Goal: Information Seeking & Learning: Learn about a topic

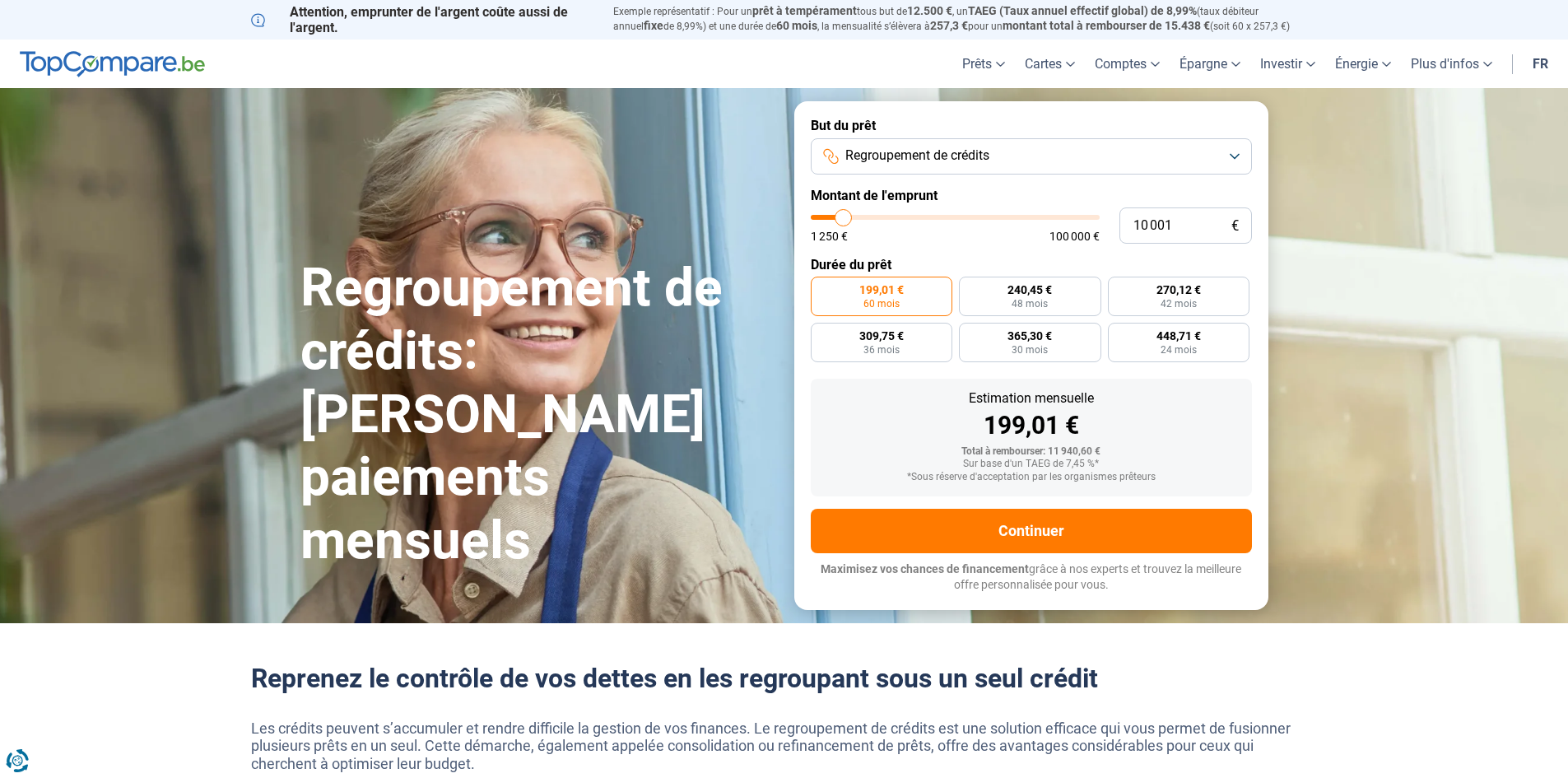
type input "12 000"
type input "12000"
type input "12 500"
type input "12500"
type input "12 750"
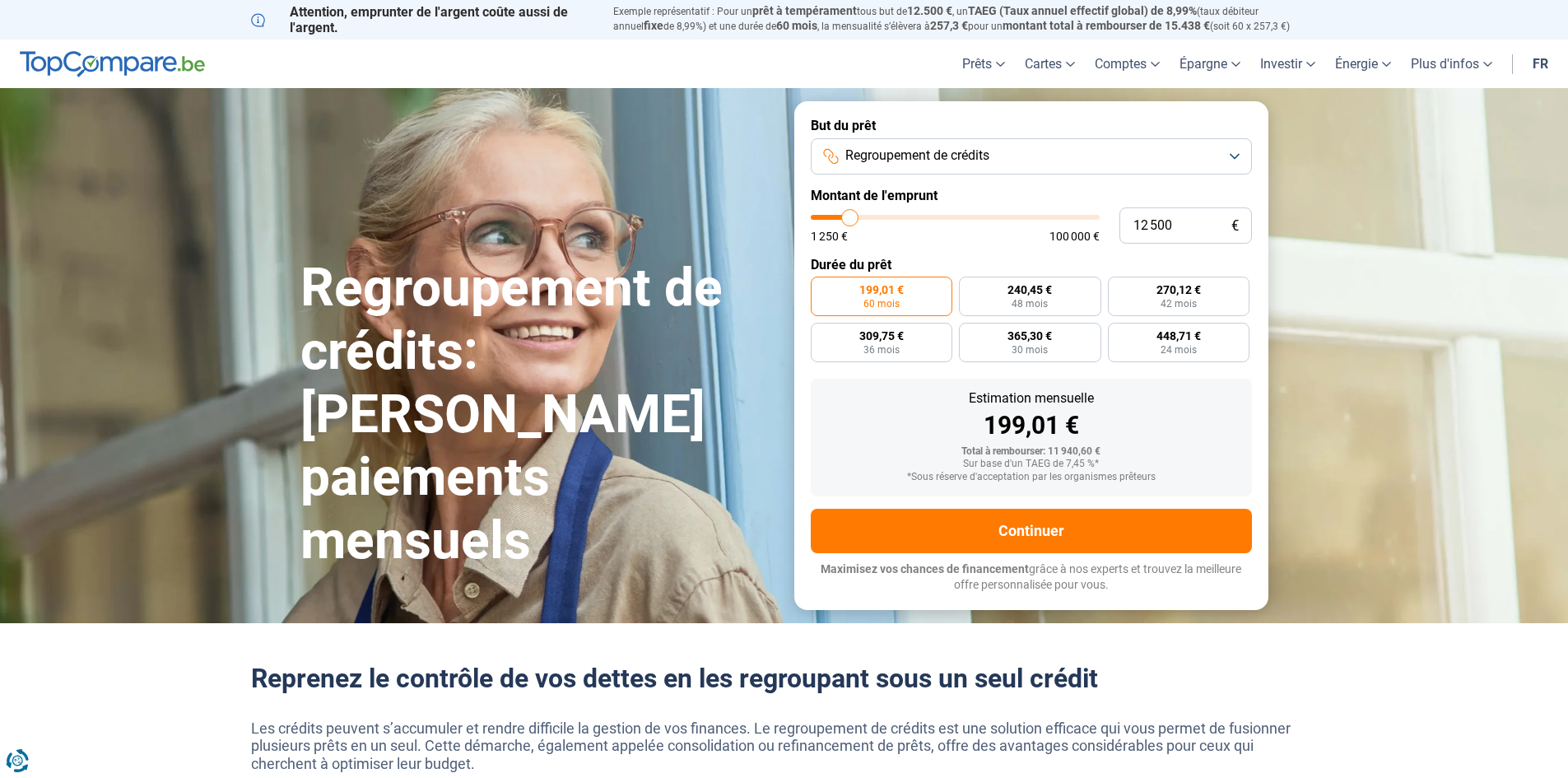
type input "12750"
type input "13 000"
type input "13000"
type input "13 250"
type input "13250"
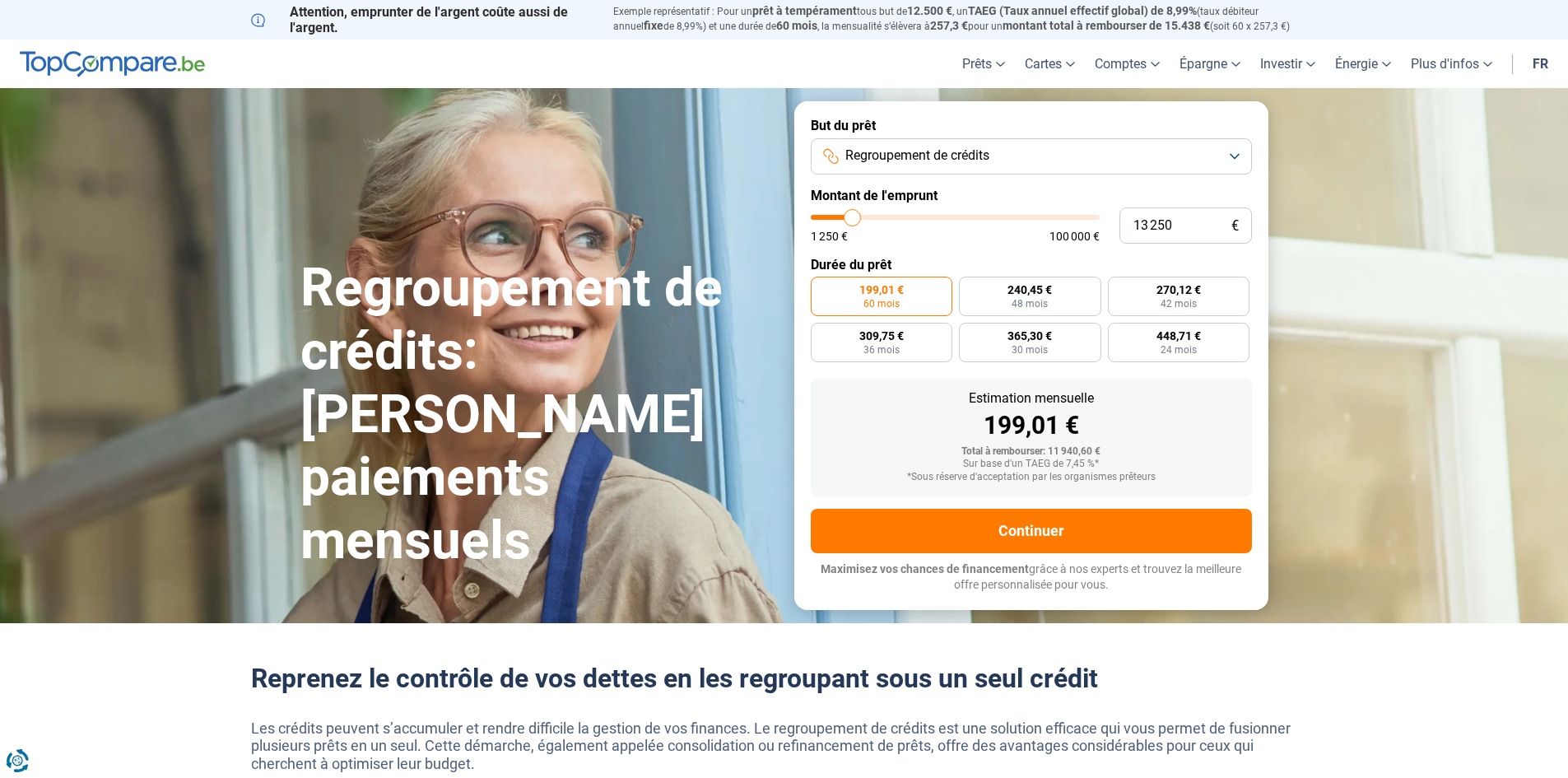
type input "13 500"
type input "13500"
type input "14 000"
type input "14000"
type input "14 250"
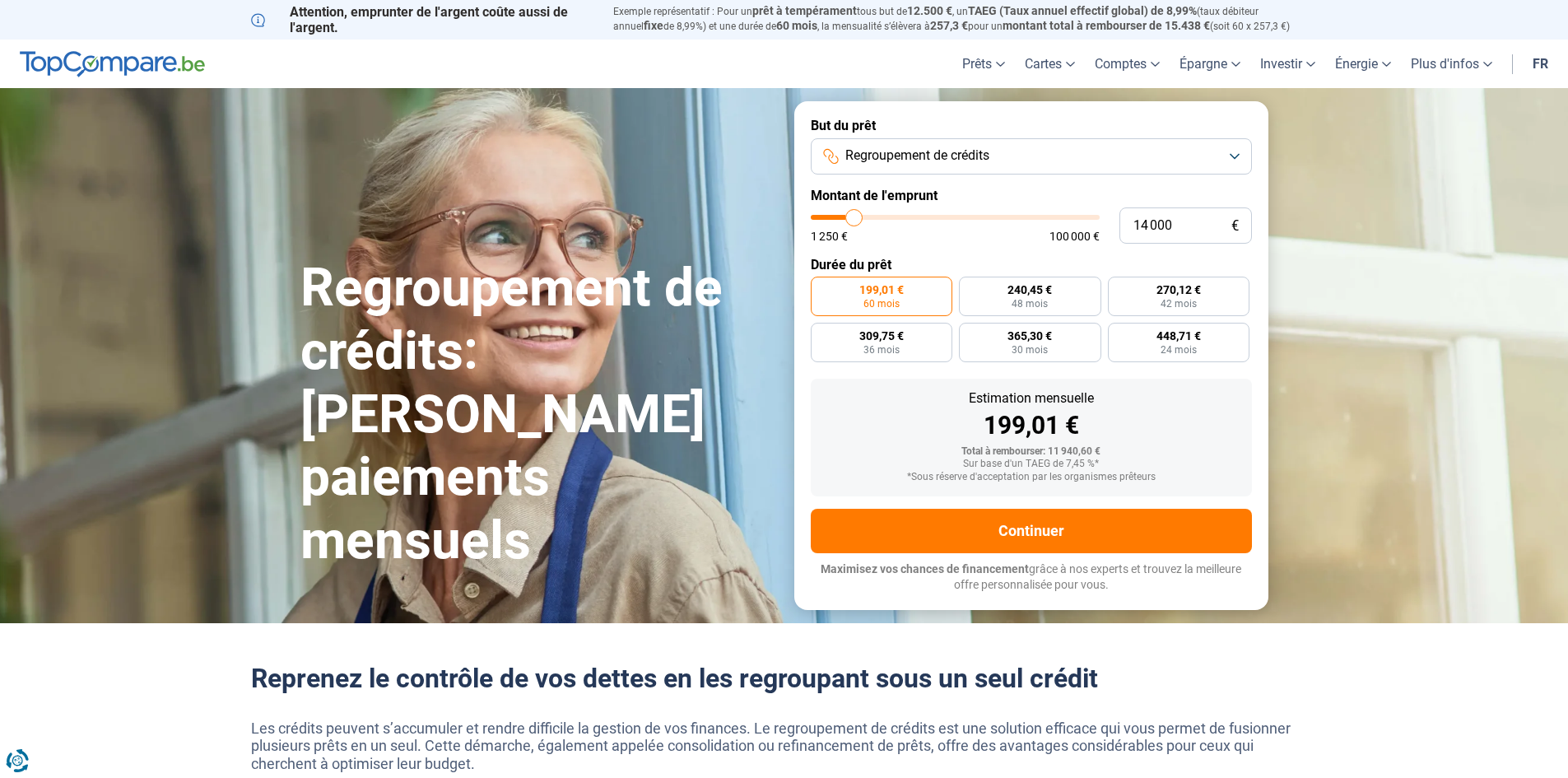
type input "14250"
type input "14 500"
type input "14500"
type input "14 750"
type input "14750"
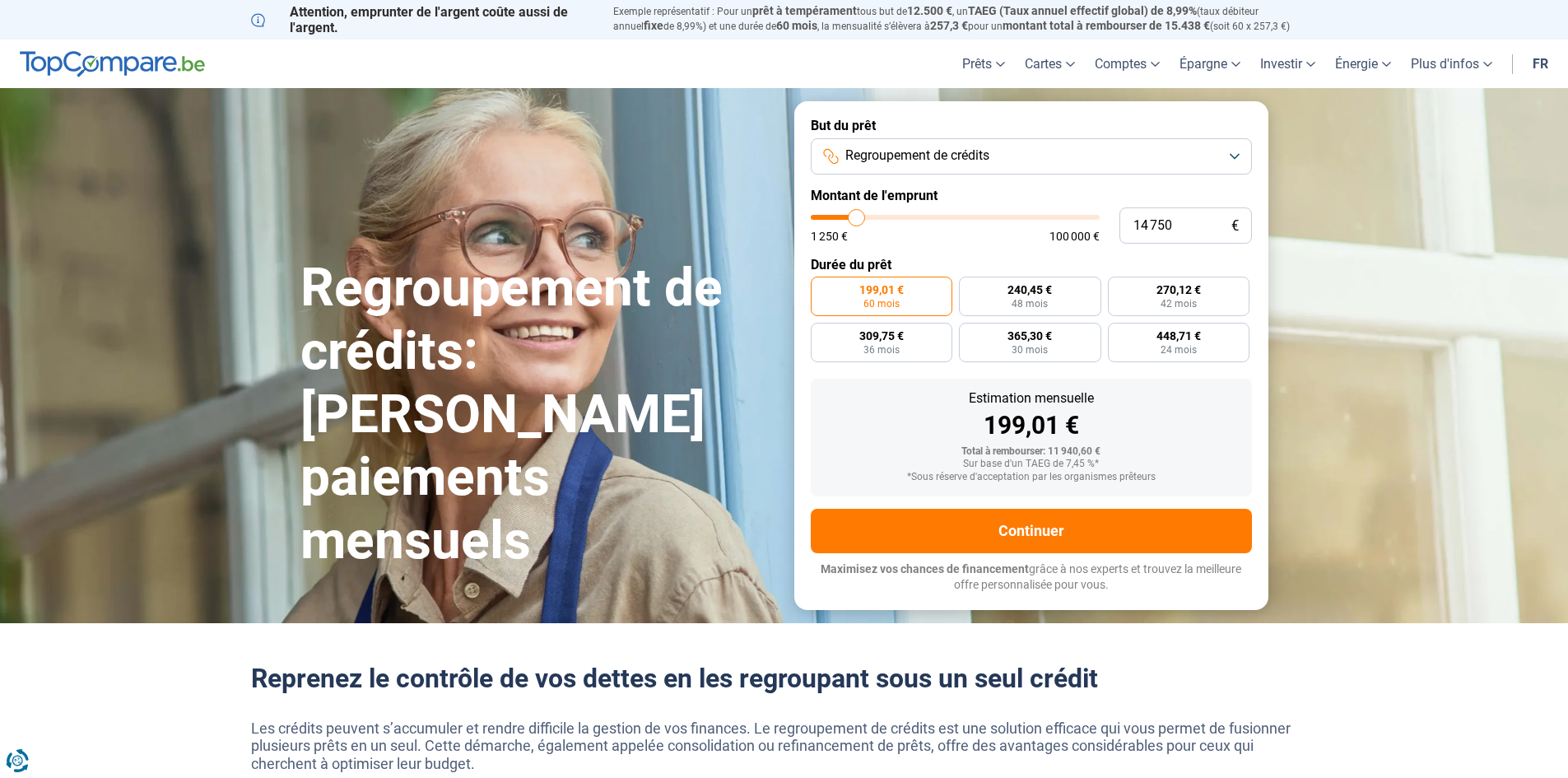
type input "15 500"
type input "15500"
type input "15 000"
type input "15000"
type input "14 500"
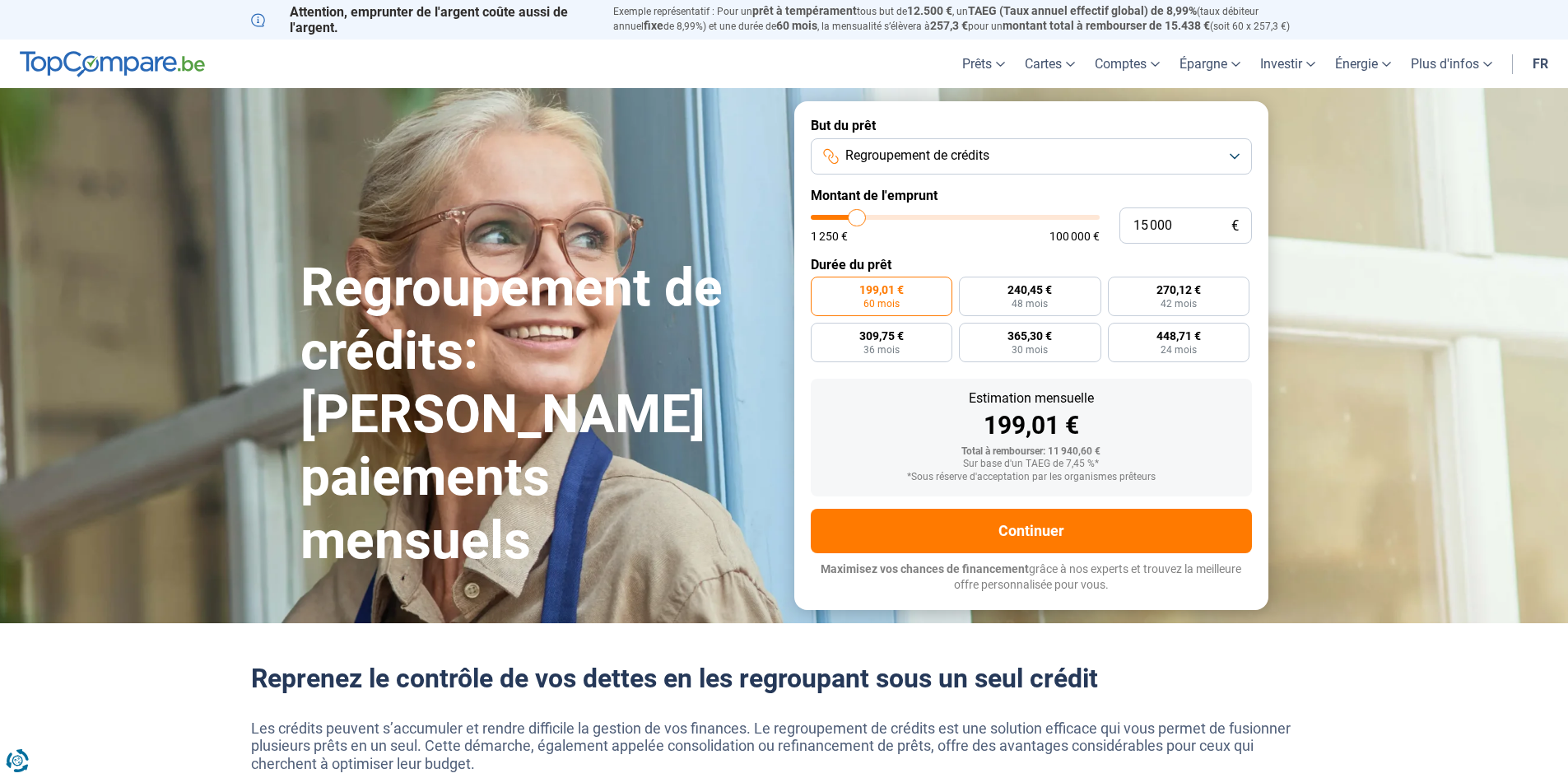
type input "14500"
type input "13 000"
type input "13000"
type input "12 000"
type input "12000"
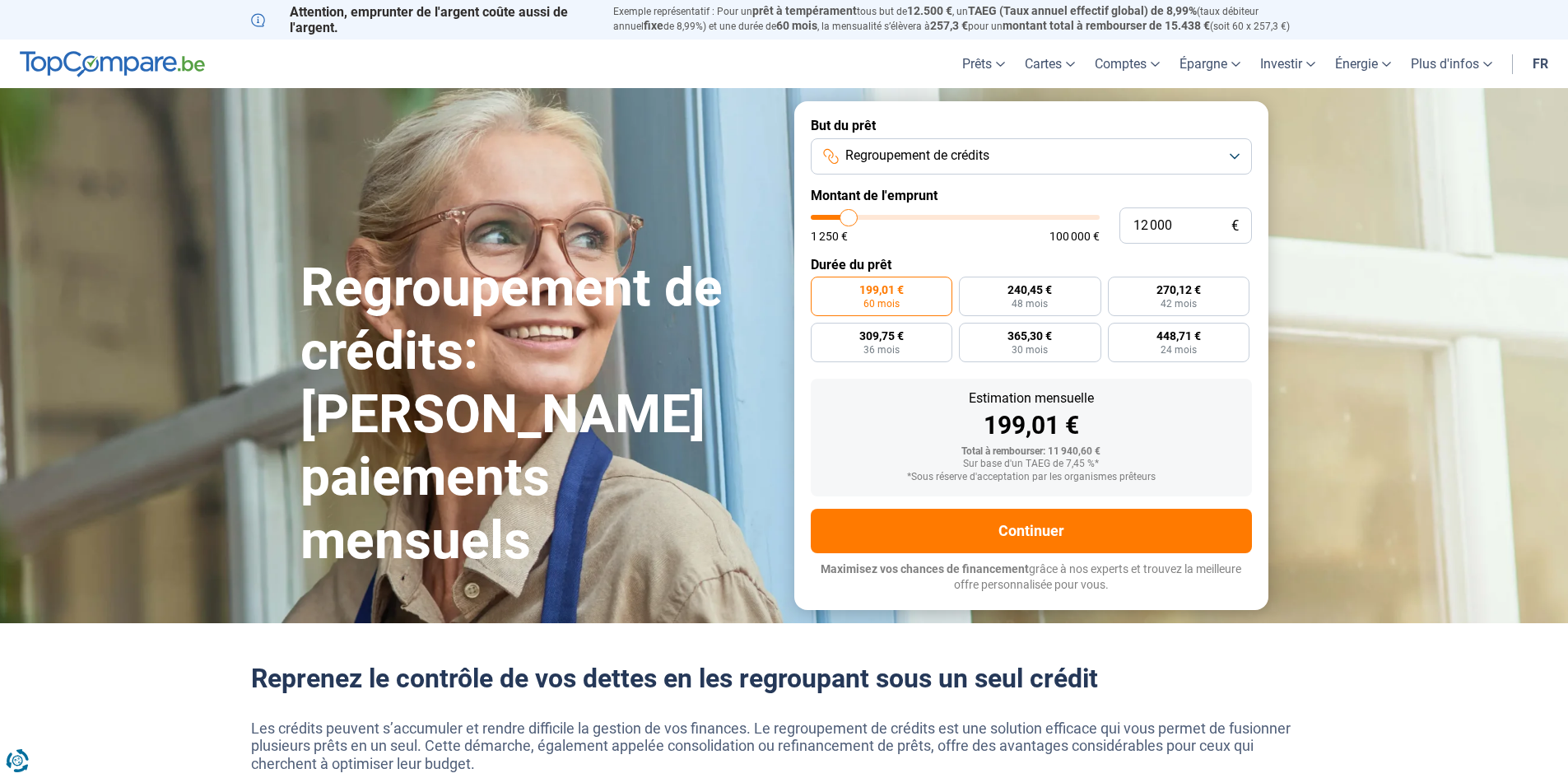
type input "11 250"
type input "11250"
type input "10 250"
type input "10250"
type input "9 750"
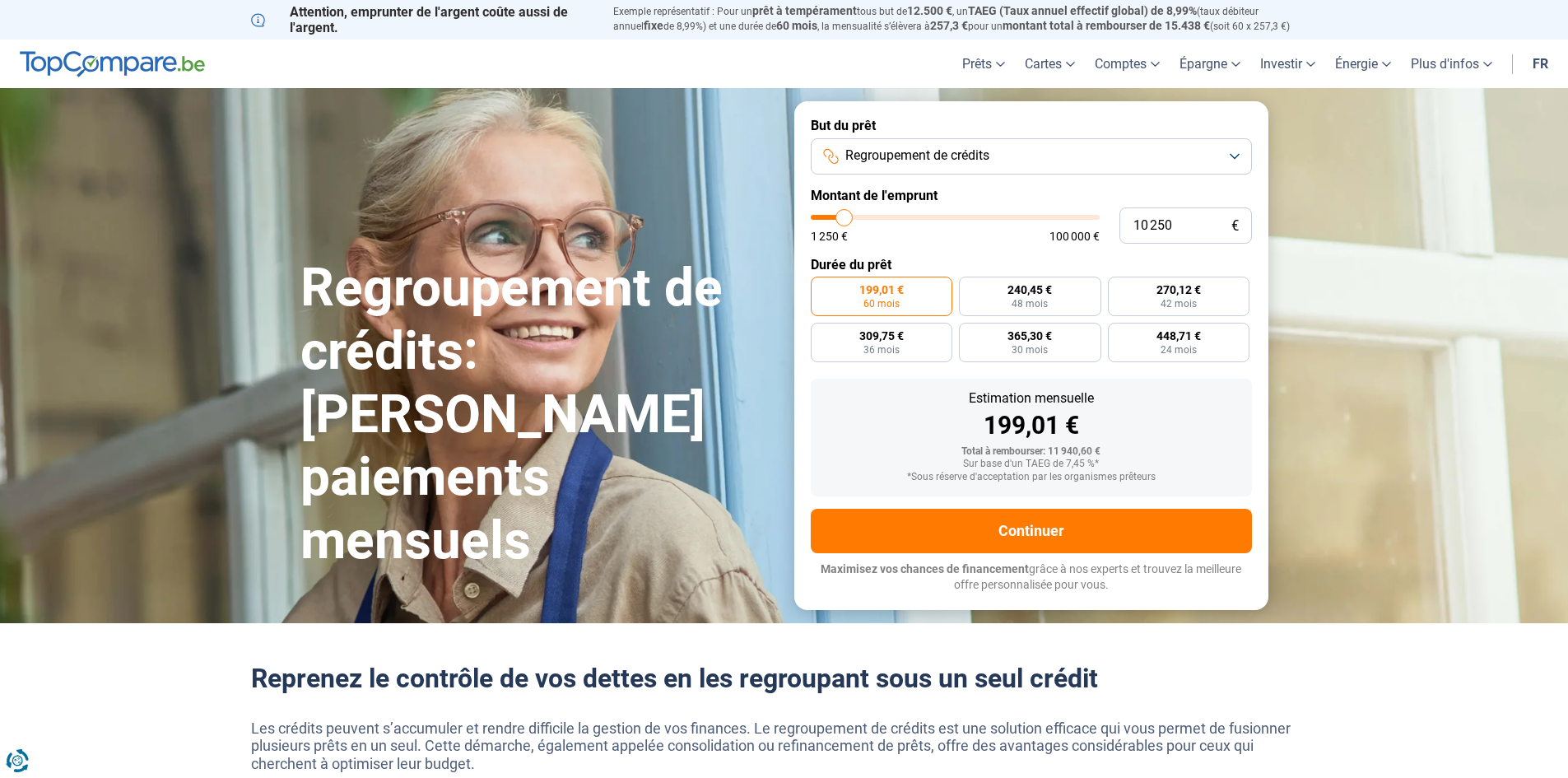
type input "9750"
type input "9 000"
type input "9000"
type input "8 500"
type input "8500"
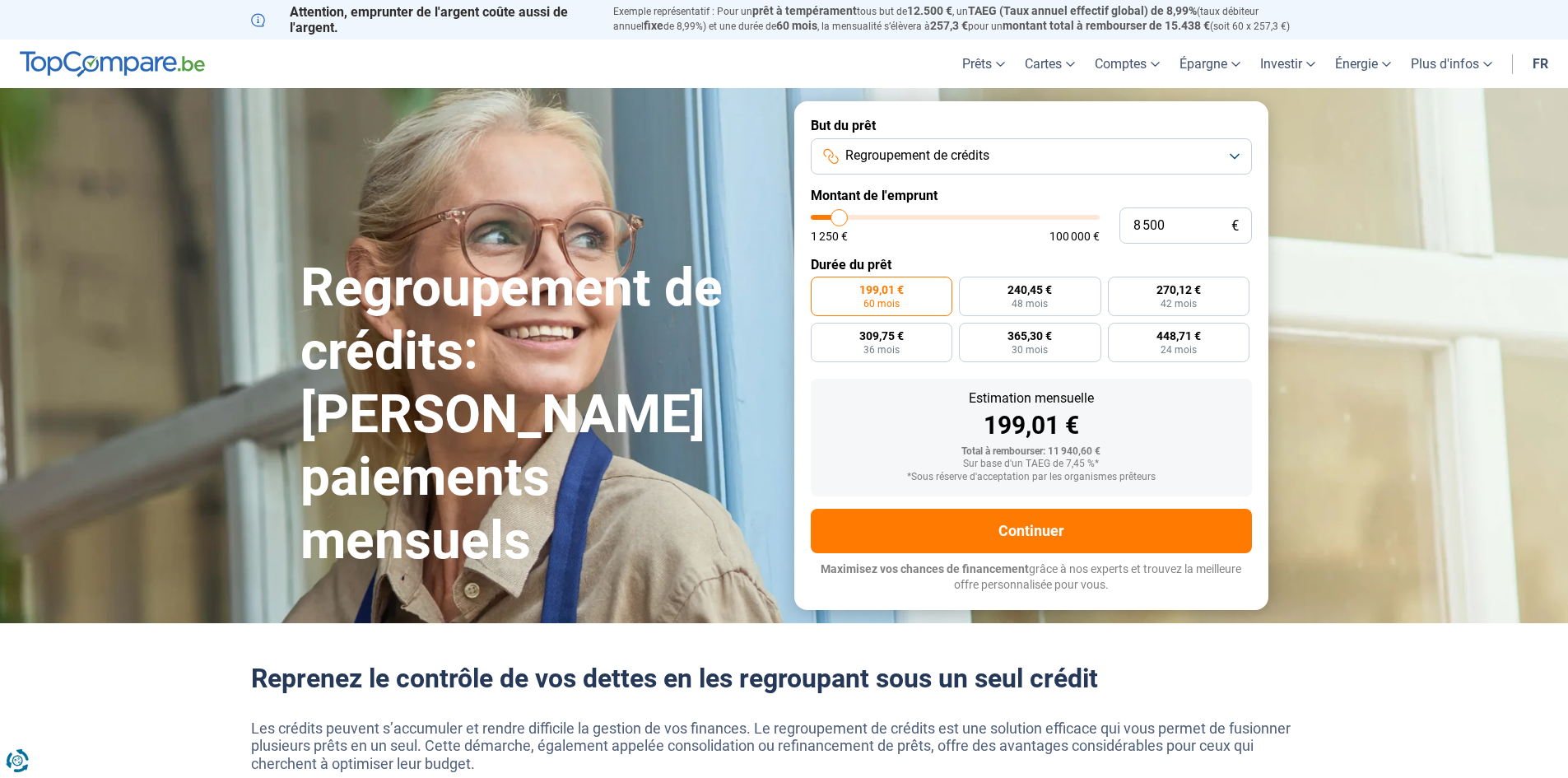
type input "8 000"
type input "8000"
type input "7 500"
type input "7500"
type input "7 000"
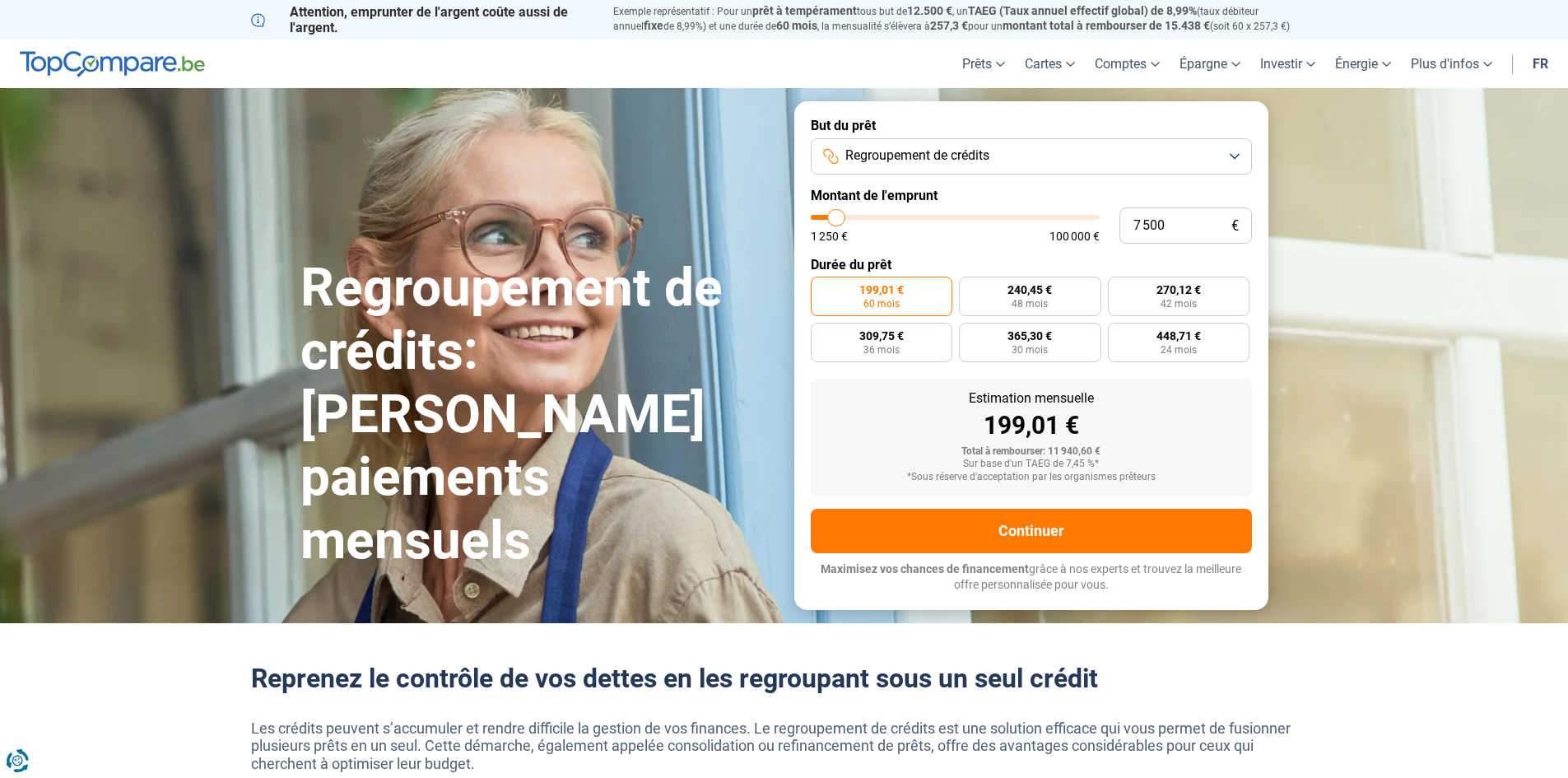
type input "7000"
type input "6 500"
type input "6500"
type input "6 000"
type input "6000"
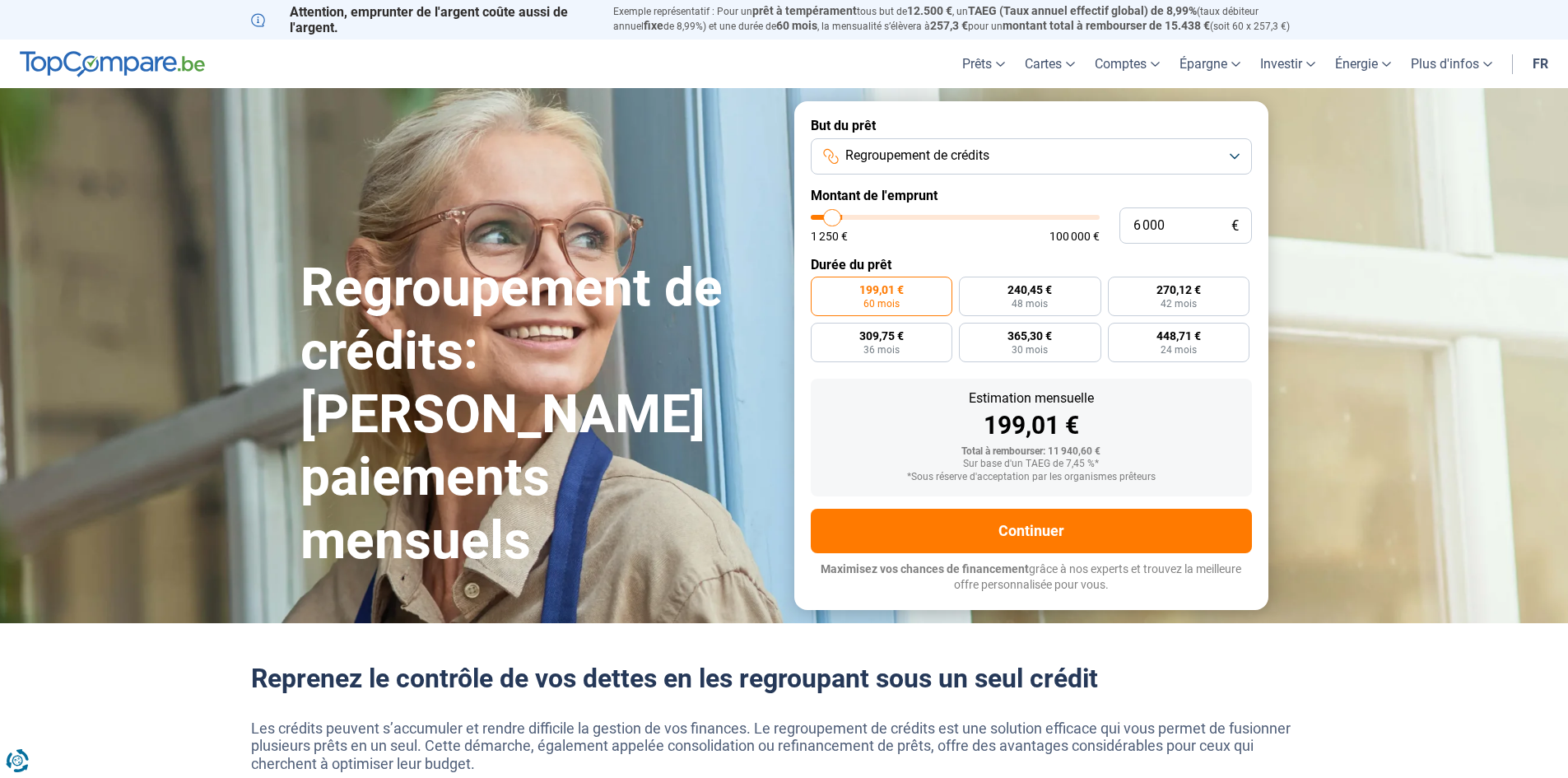
type input "5 750"
type input "5750"
type input "5 250"
type input "5250"
type input "5 000"
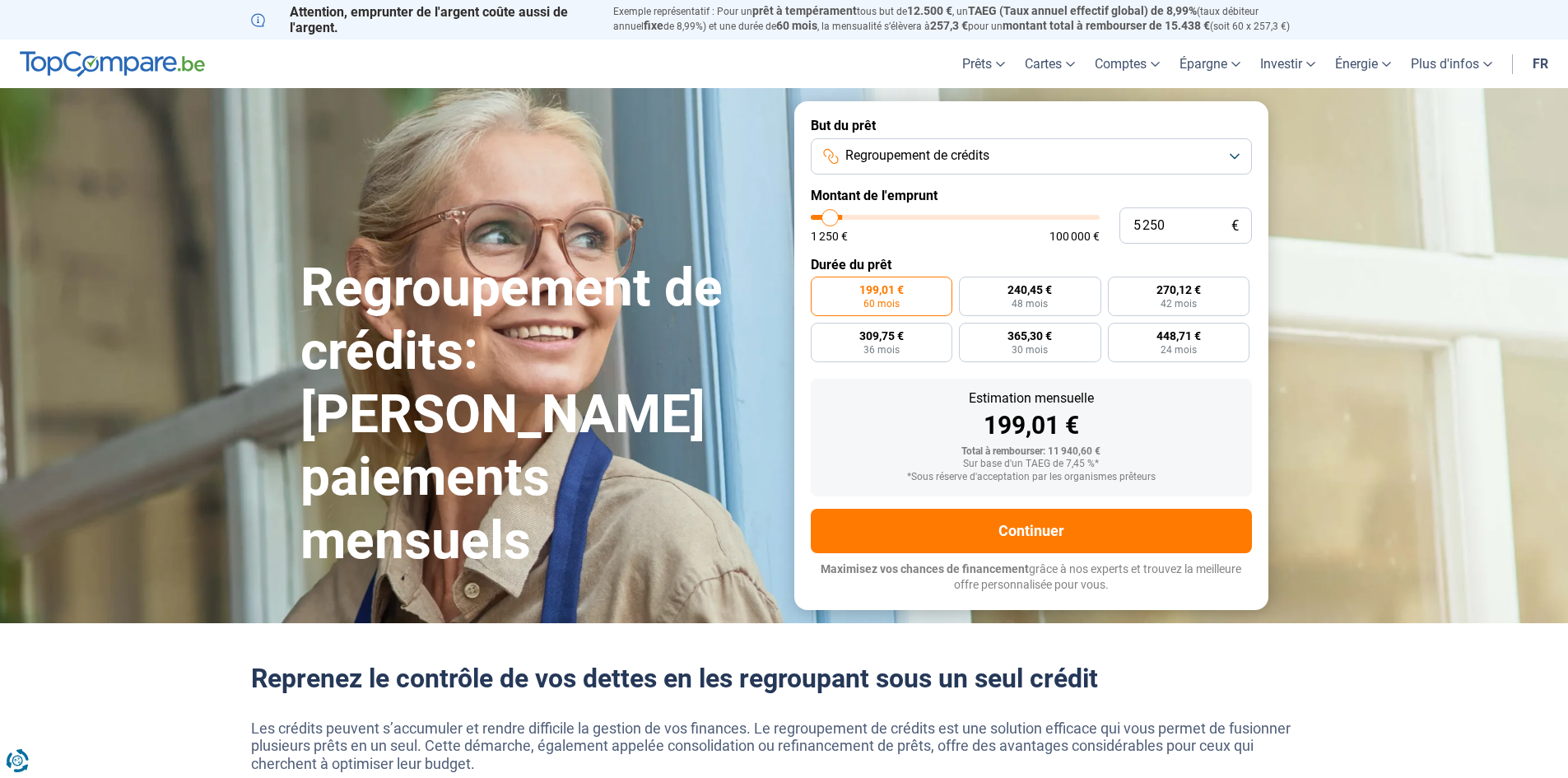
type input "5000"
type input "4 250"
type input "4250"
type input "3 750"
type input "3750"
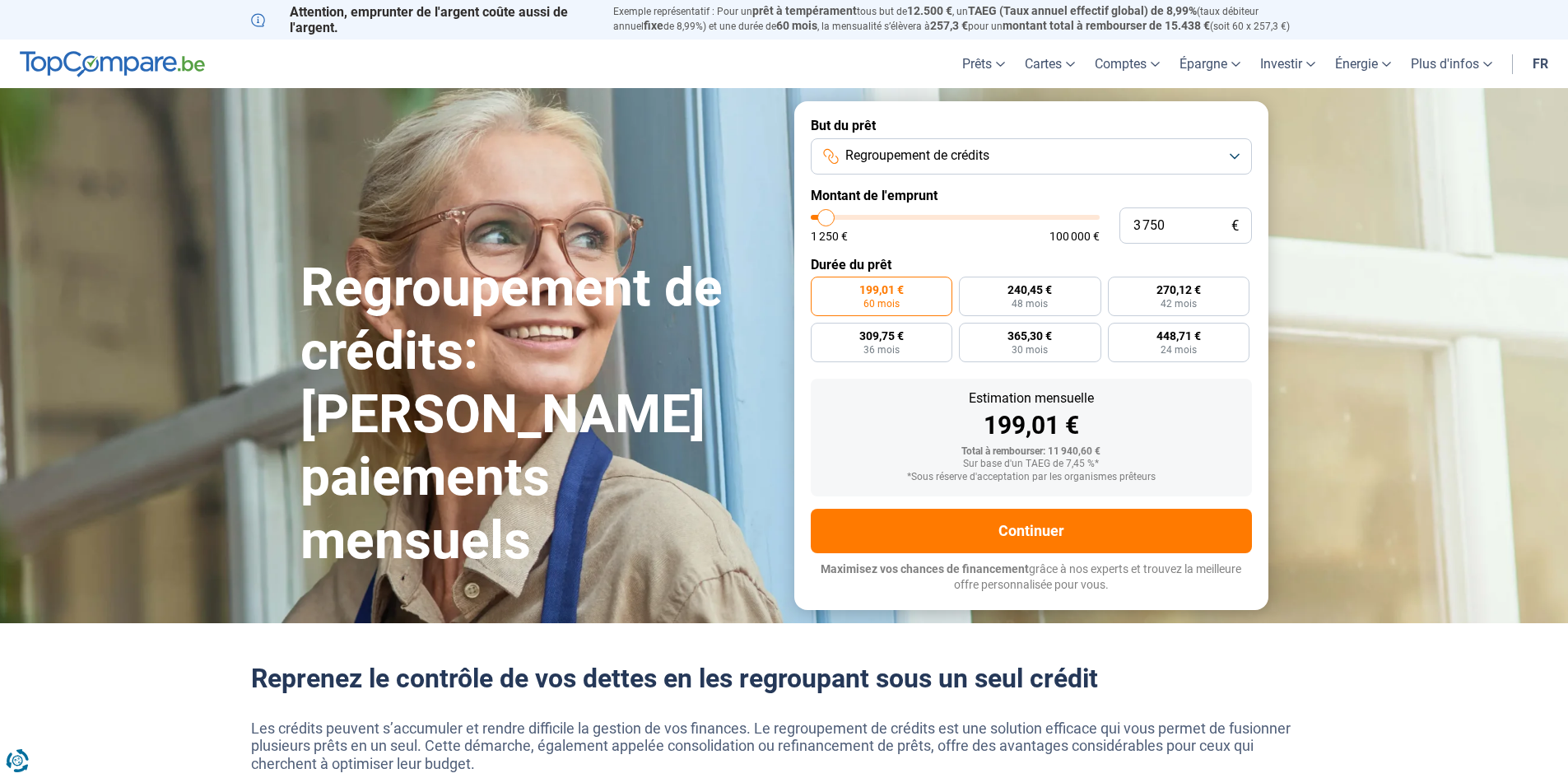
type input "3 500"
type input "3500"
type input "2 750"
type input "2750"
type input "2 250"
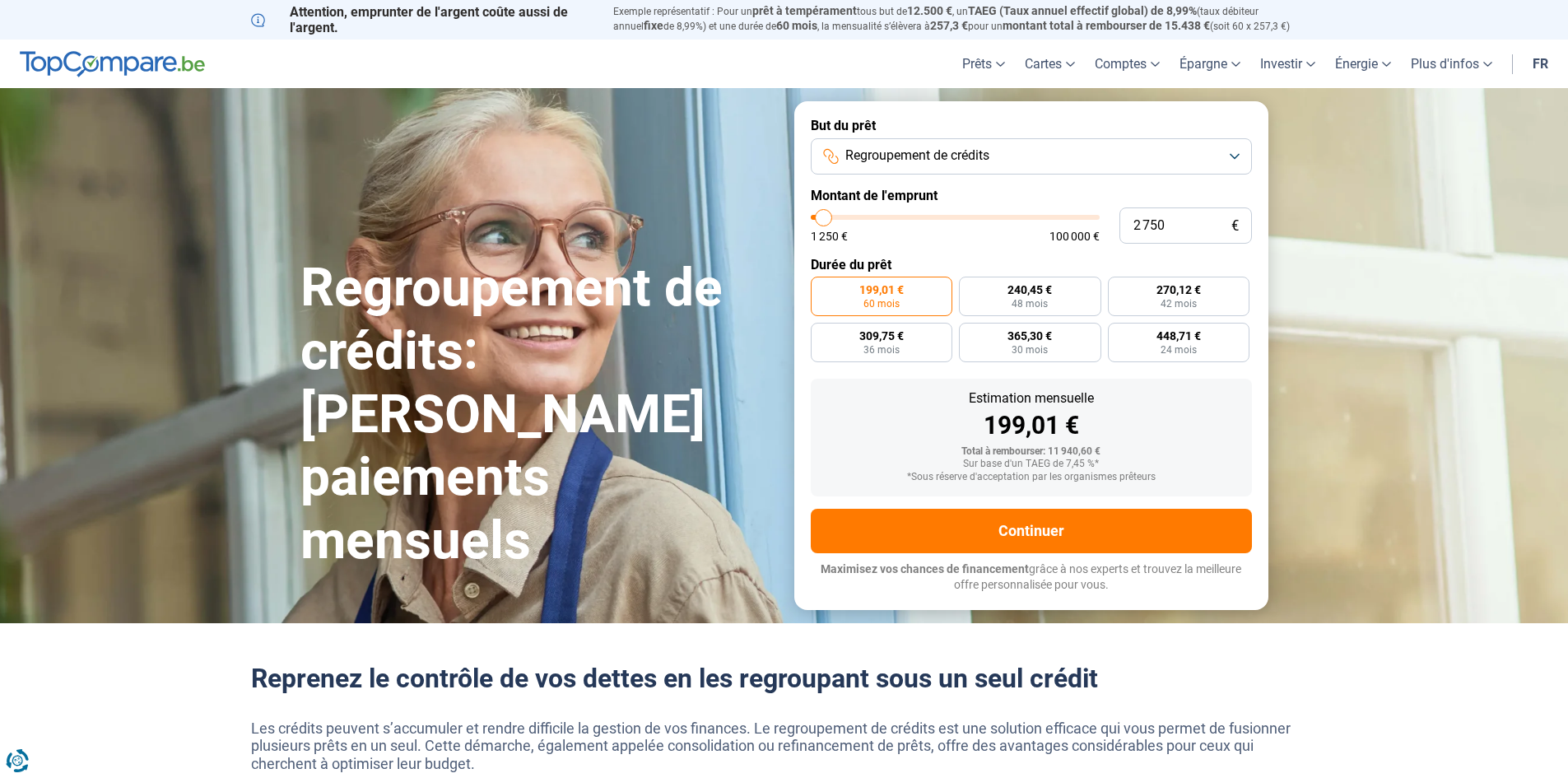
type input "2250"
type input "1 500"
type input "1500"
type input "1 250"
drag, startPoint x: 848, startPoint y: 212, endPoint x: 784, endPoint y: 213, distance: 64.0
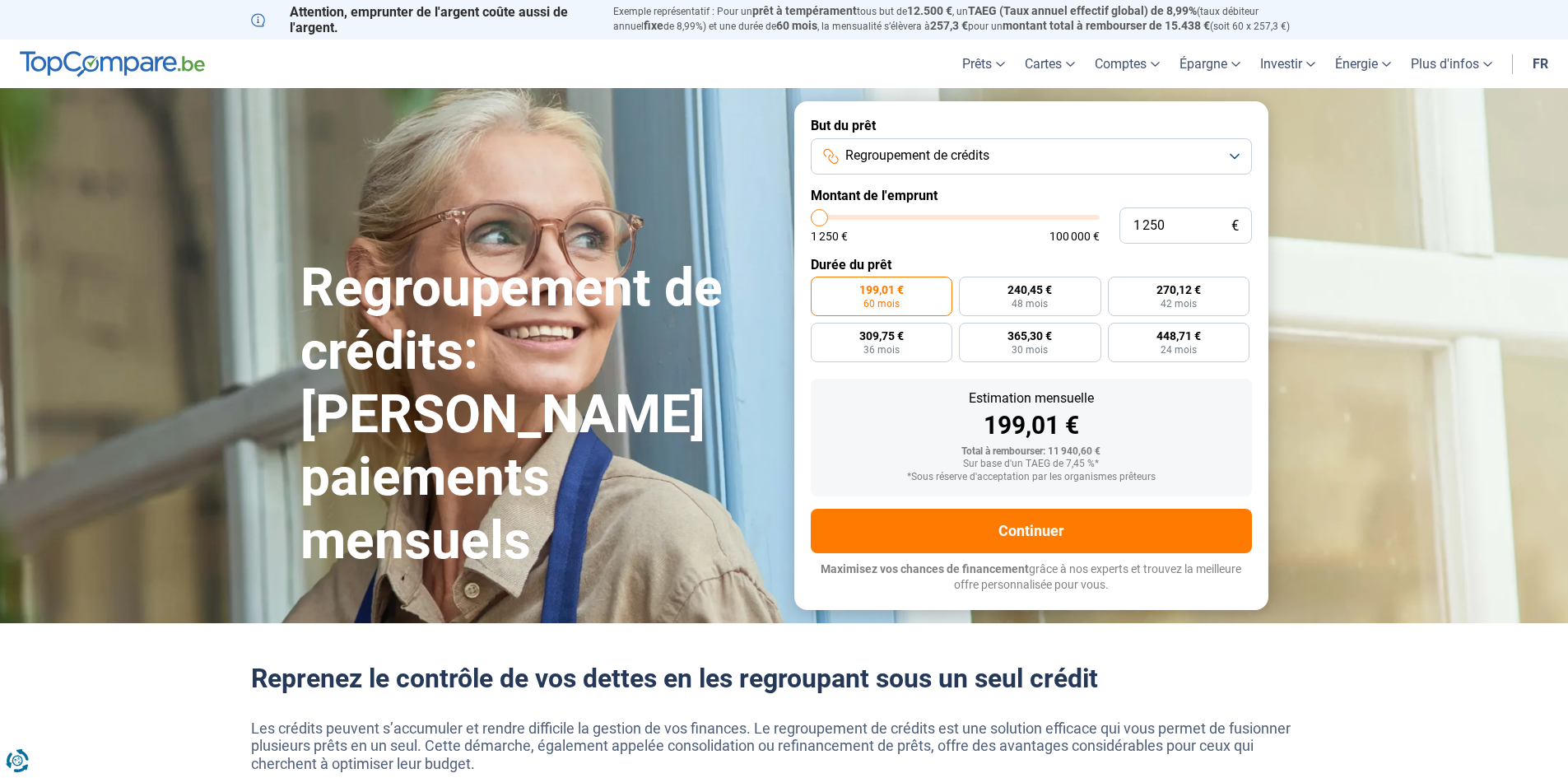
type input "1250"
click at [811, 215] on input "range" at bounding box center [955, 218] width 289 height 5
radio input "true"
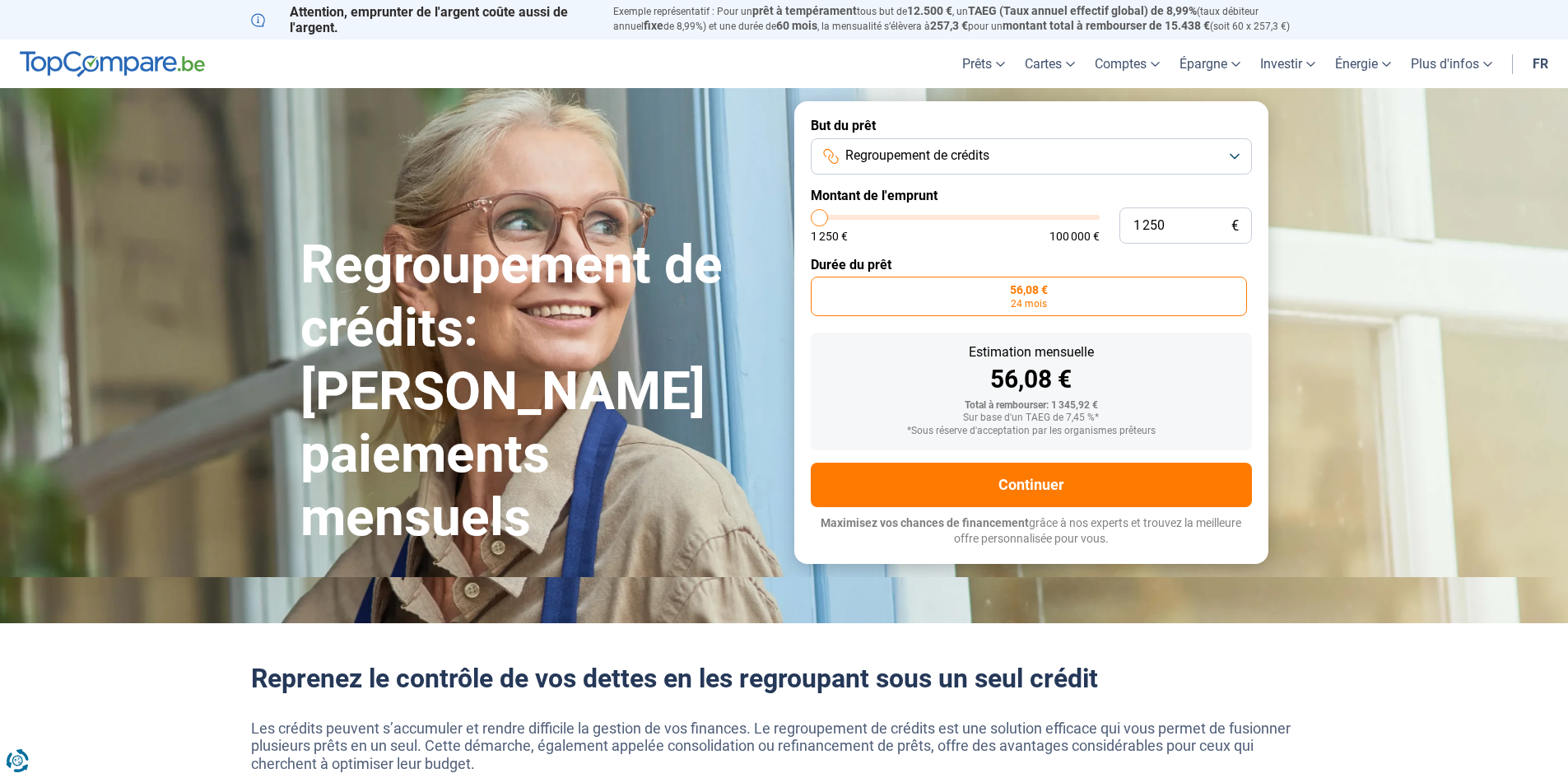
type input "2 500"
type input "2500"
type input "3 000"
type input "3000"
type input "3 500"
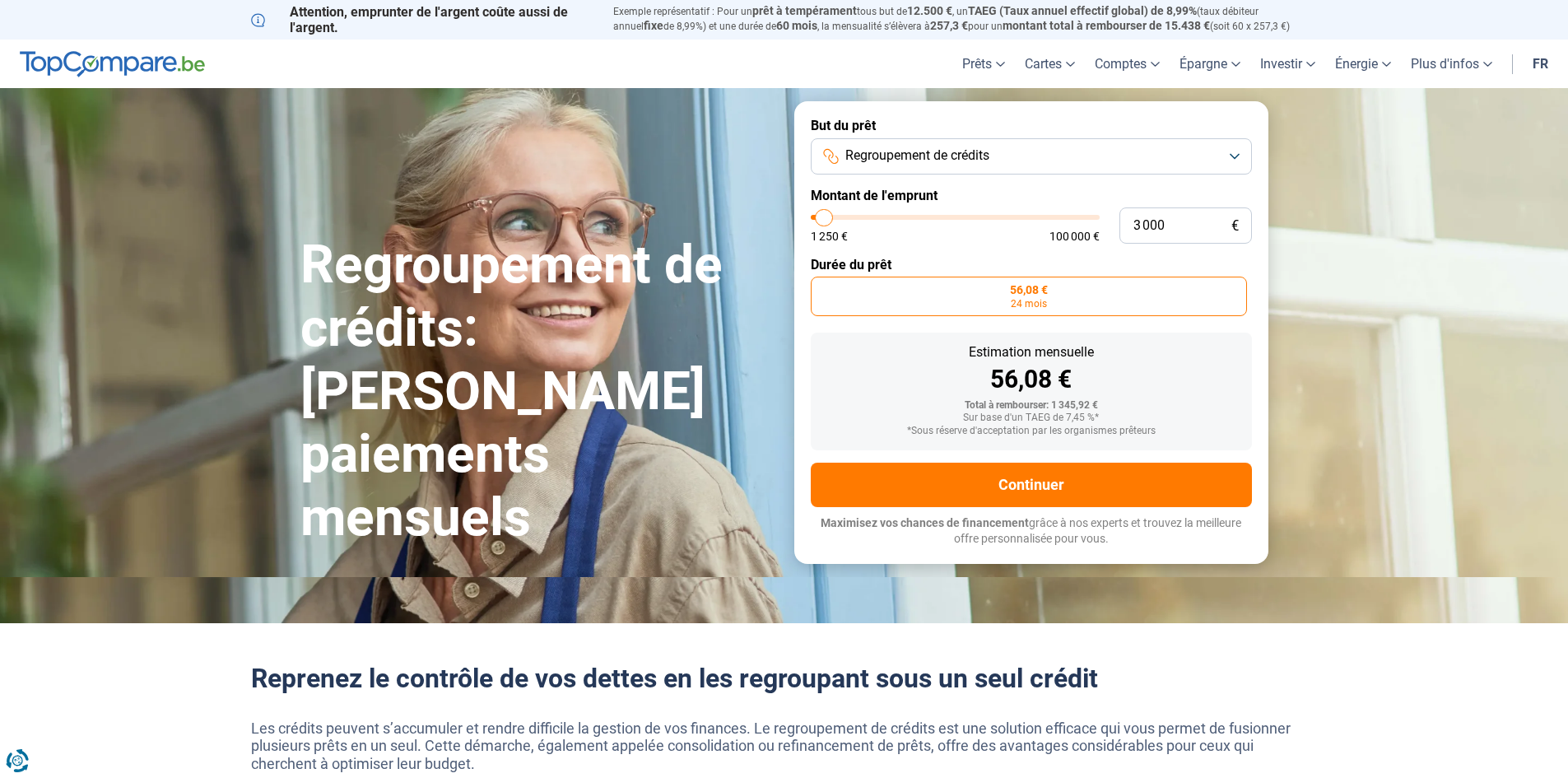
type input "3500"
type input "4 000"
type input "4000"
type input "4 500"
type input "4500"
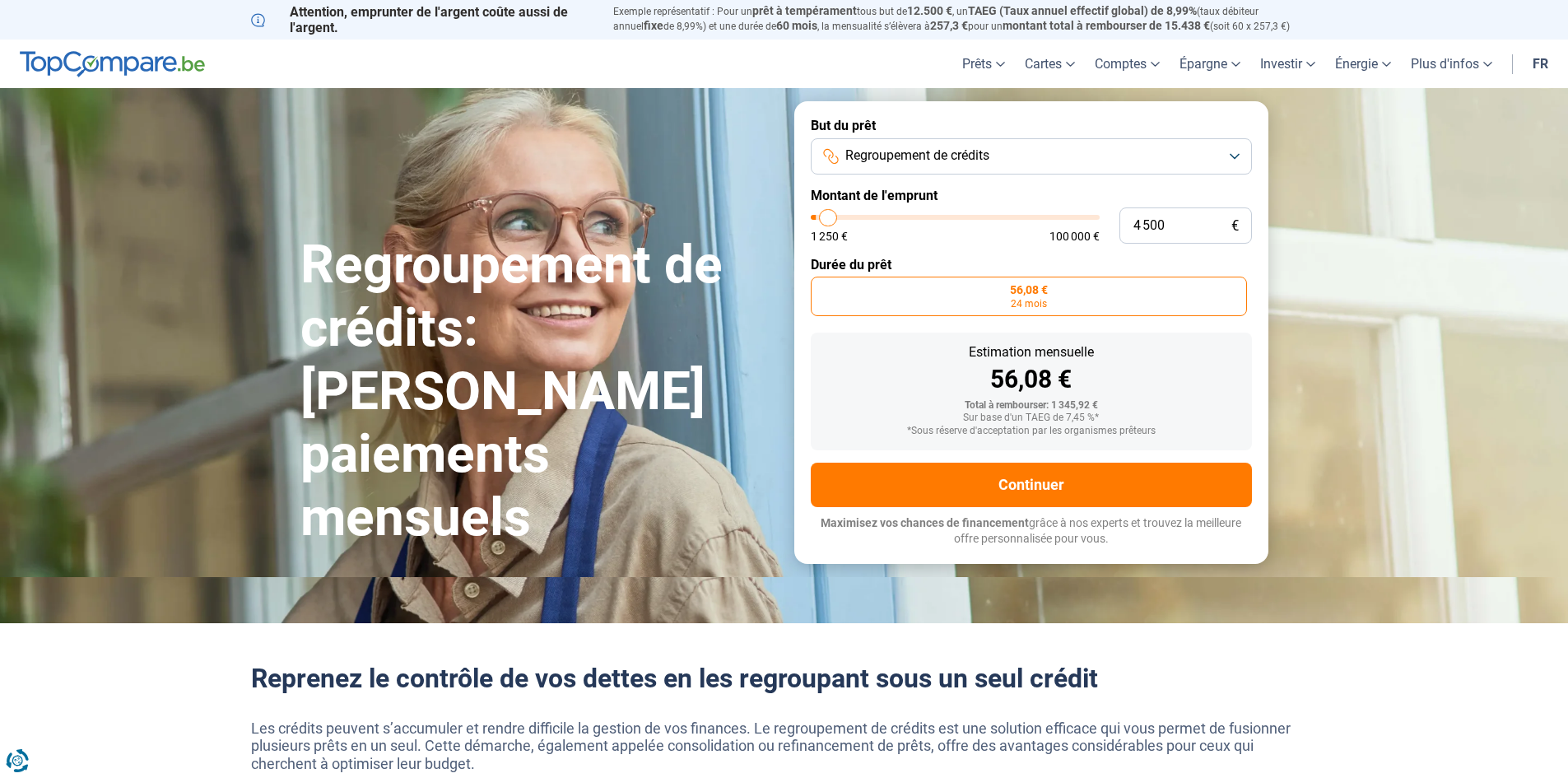
type input "5 250"
type input "5250"
type input "5 750"
type input "5750"
type input "6 500"
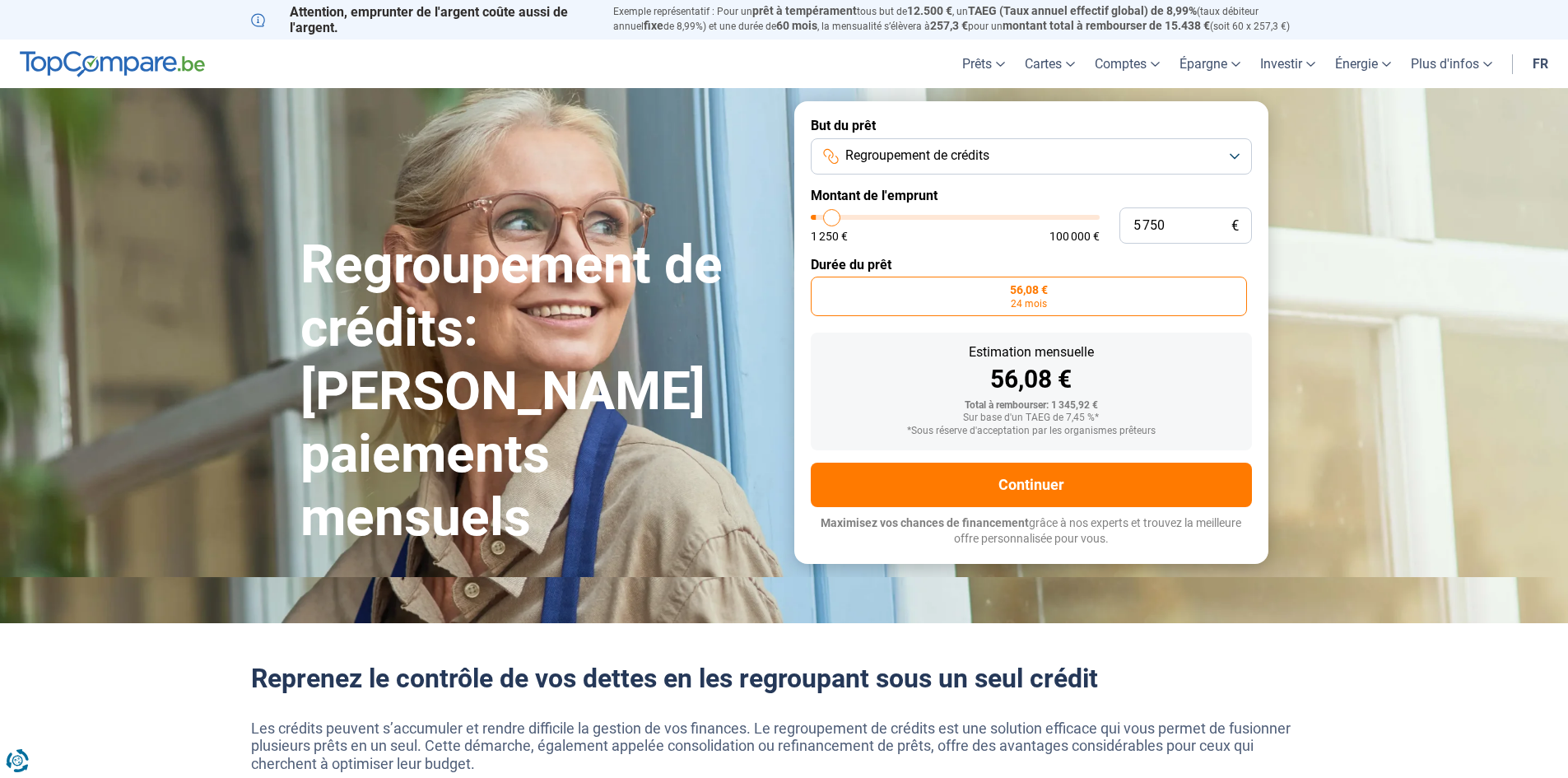
type input "6500"
type input "7 000"
type input "7000"
type input "7 250"
type input "7250"
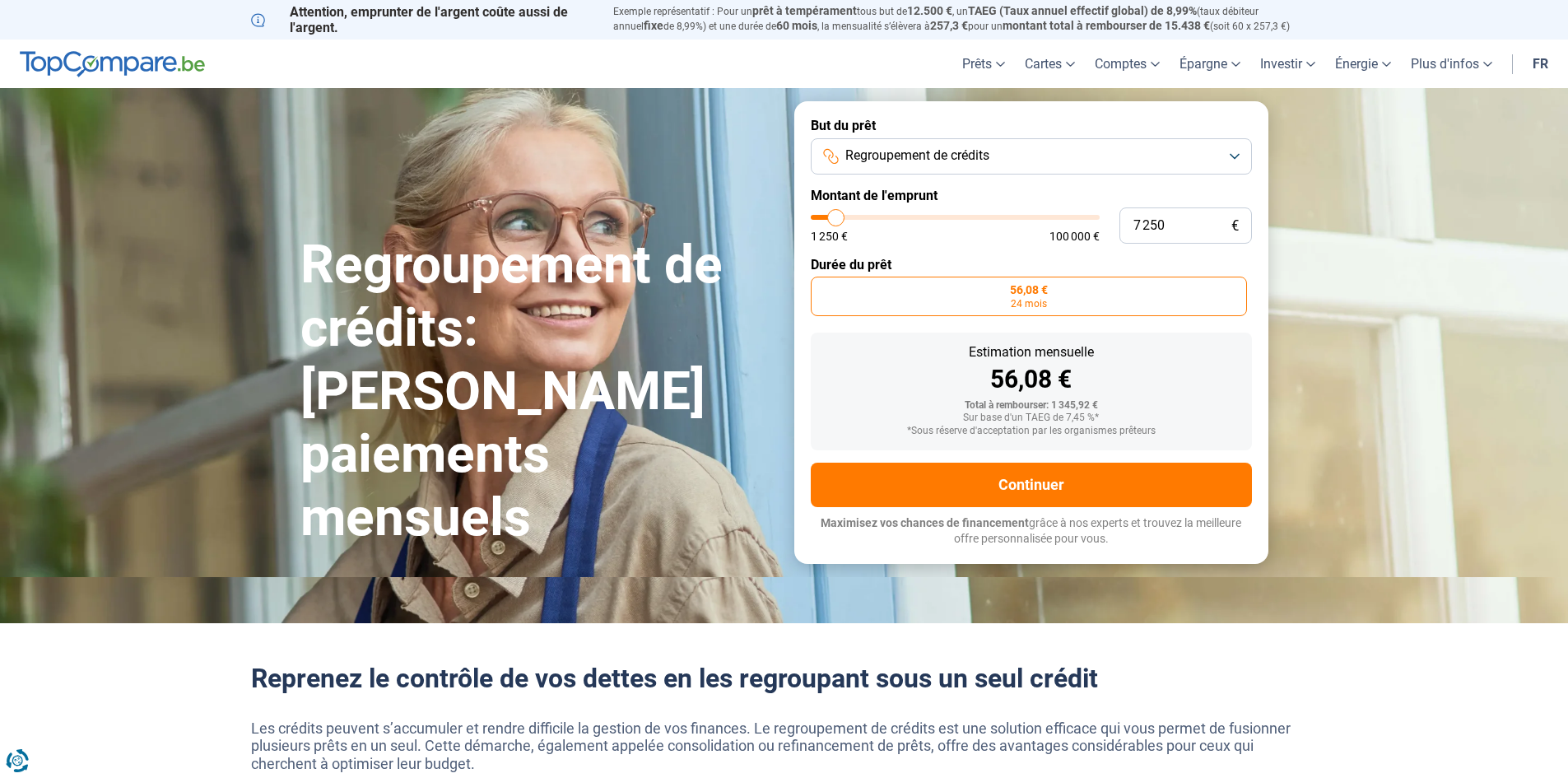
type input "7 500"
type input "7500"
type input "8 000"
type input "8000"
type input "8 250"
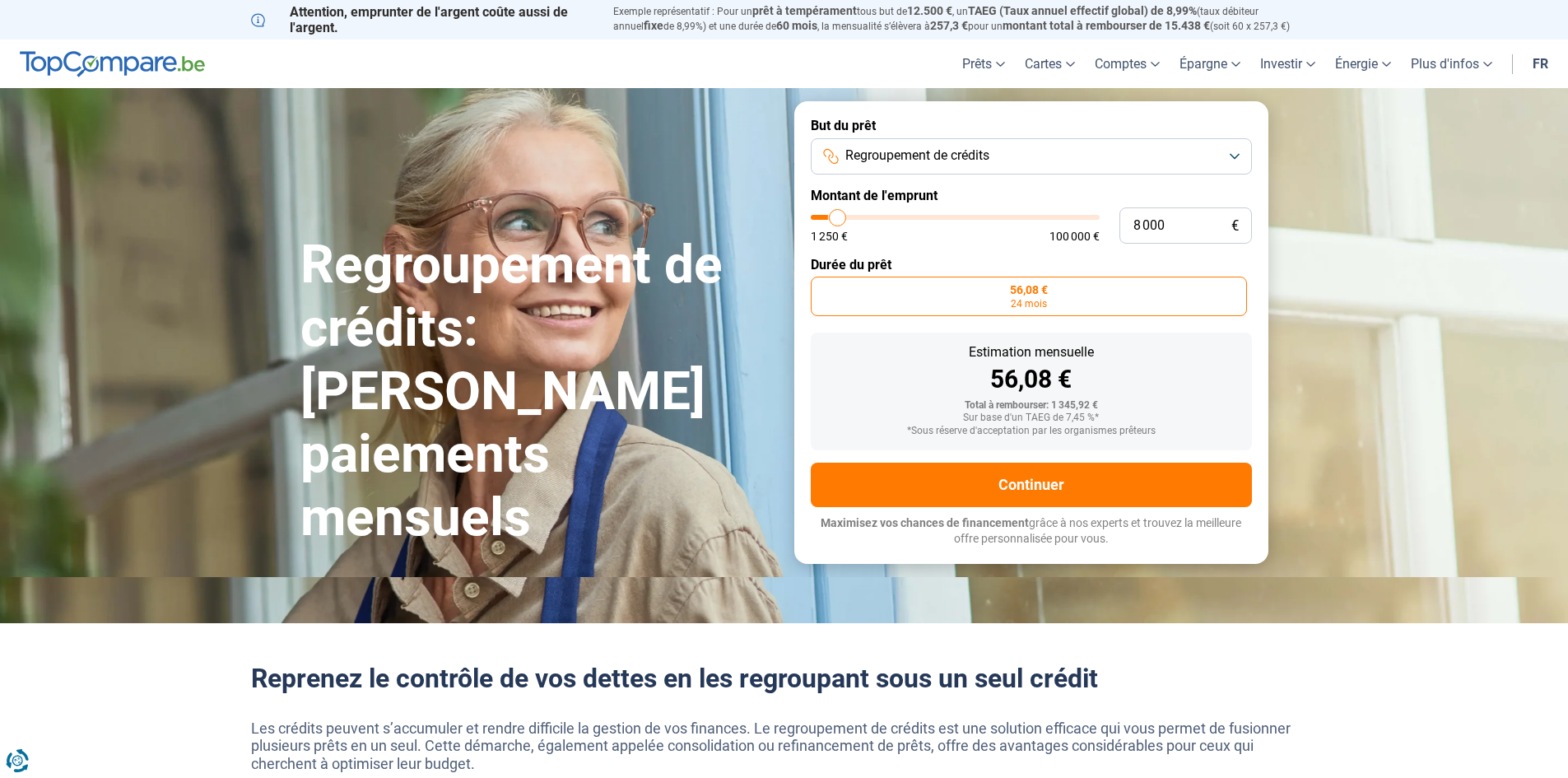
type input "8250"
type input "8 500"
type input "8500"
type input "8 750"
type input "8750"
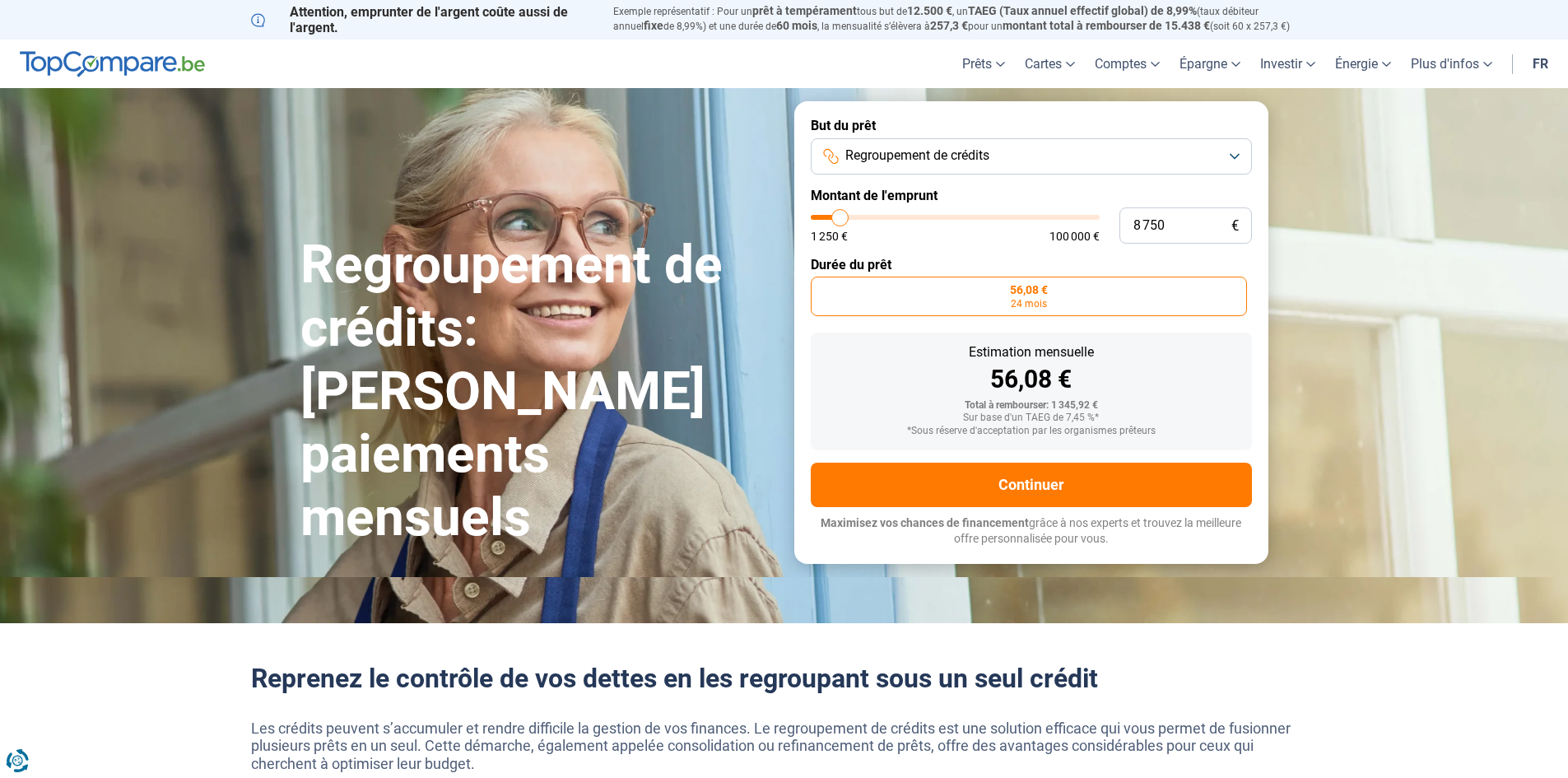
type input "9 000"
type input "9000"
type input "9 750"
type input "9750"
type input "10 000"
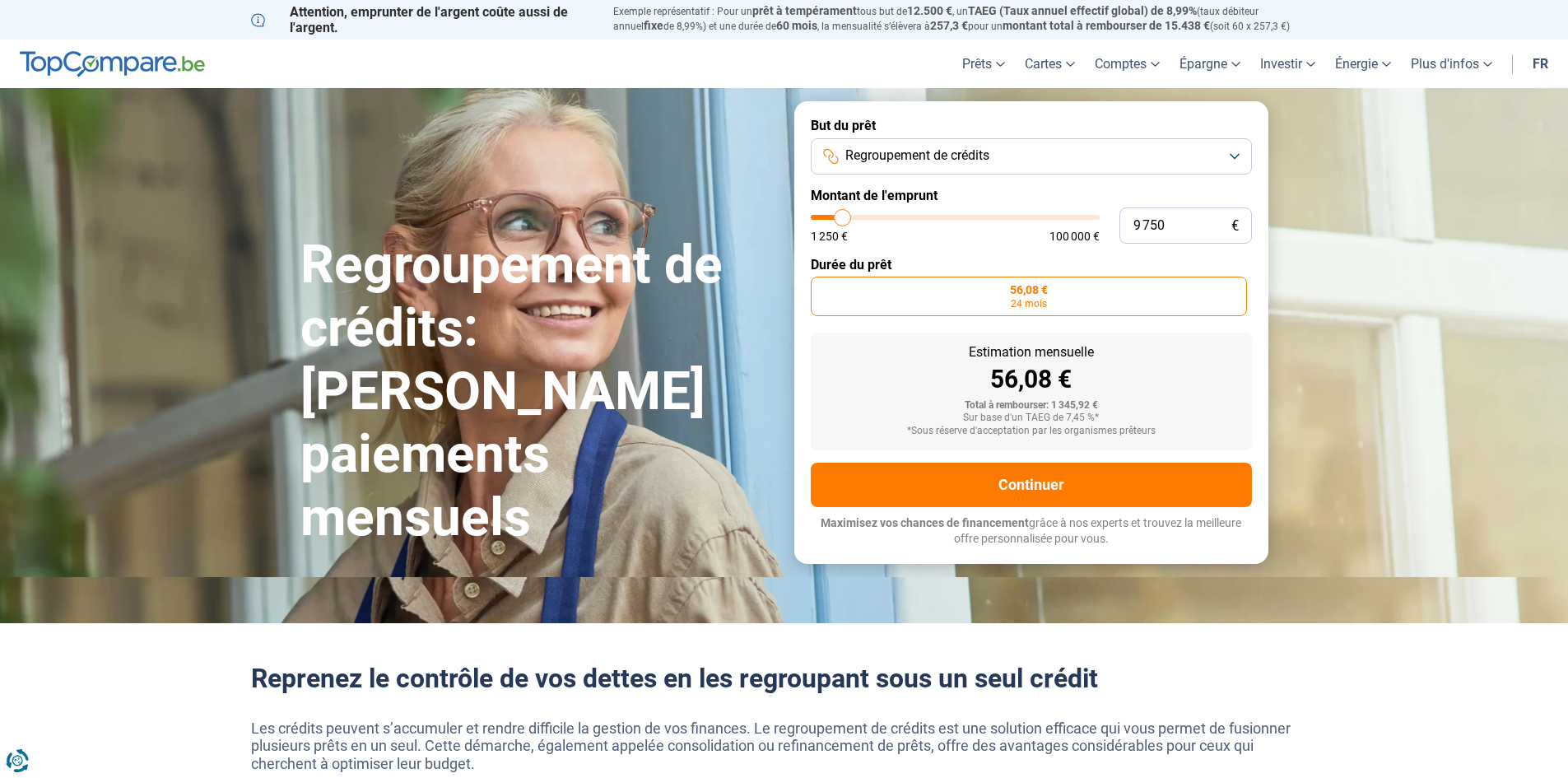
type input "10000"
type input "10 250"
type input "10250"
type input "10 000"
type input "10000"
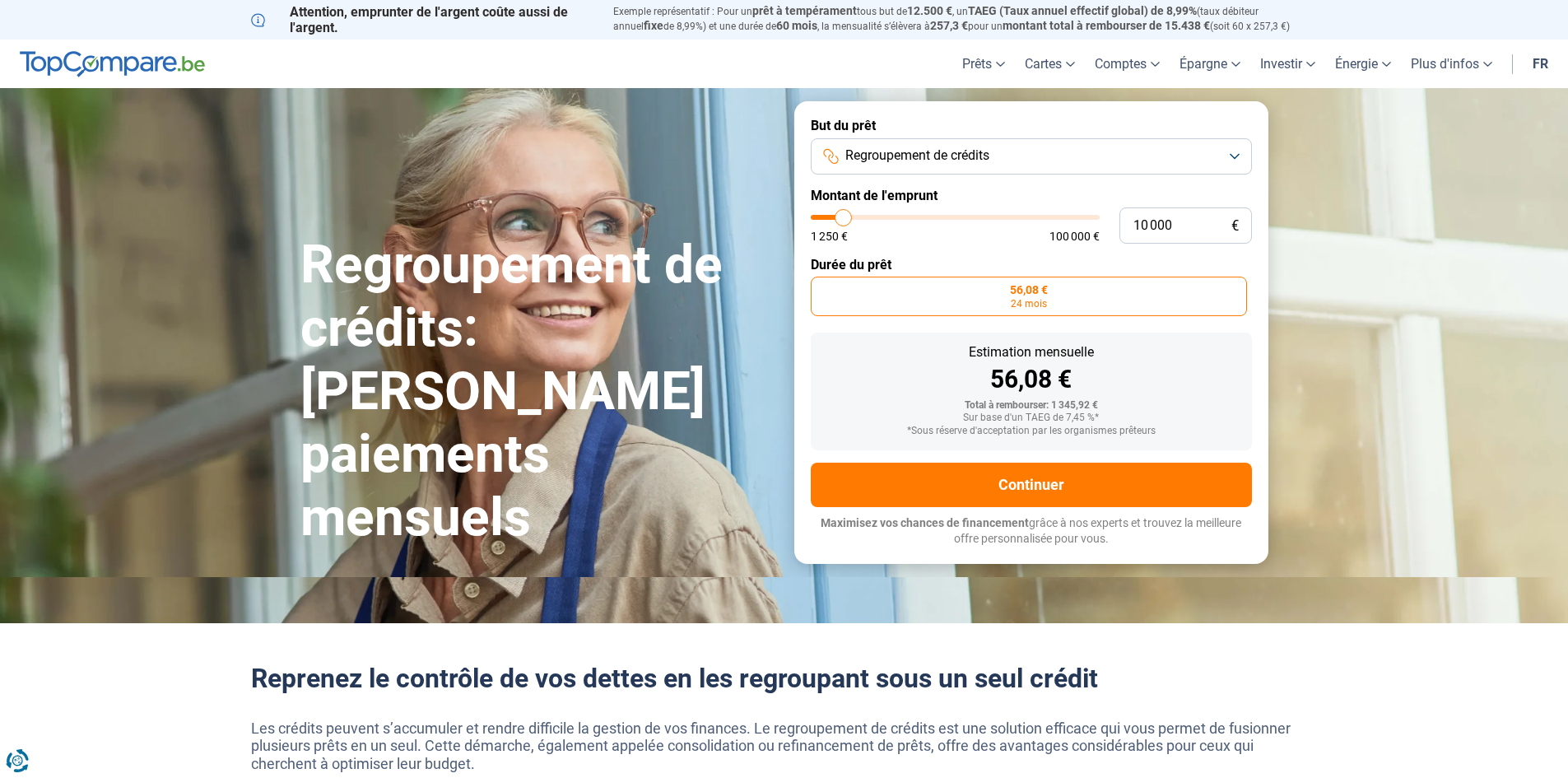
type input "9 750"
type input "9750"
type input "9 500"
type input "9500"
type input "9 000"
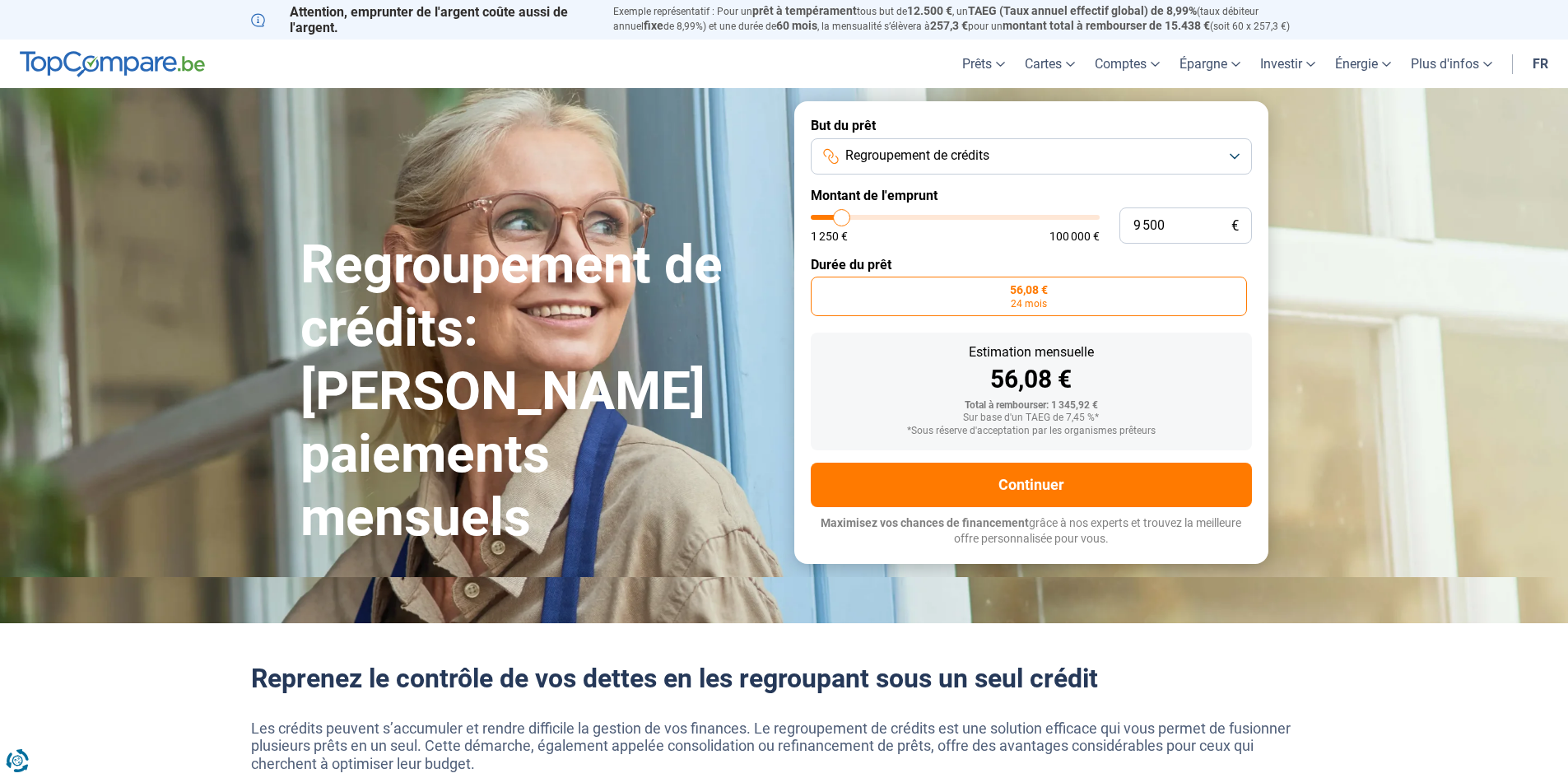
type input "9000"
type input "8 500"
type input "8500"
type input "9 000"
type input "9000"
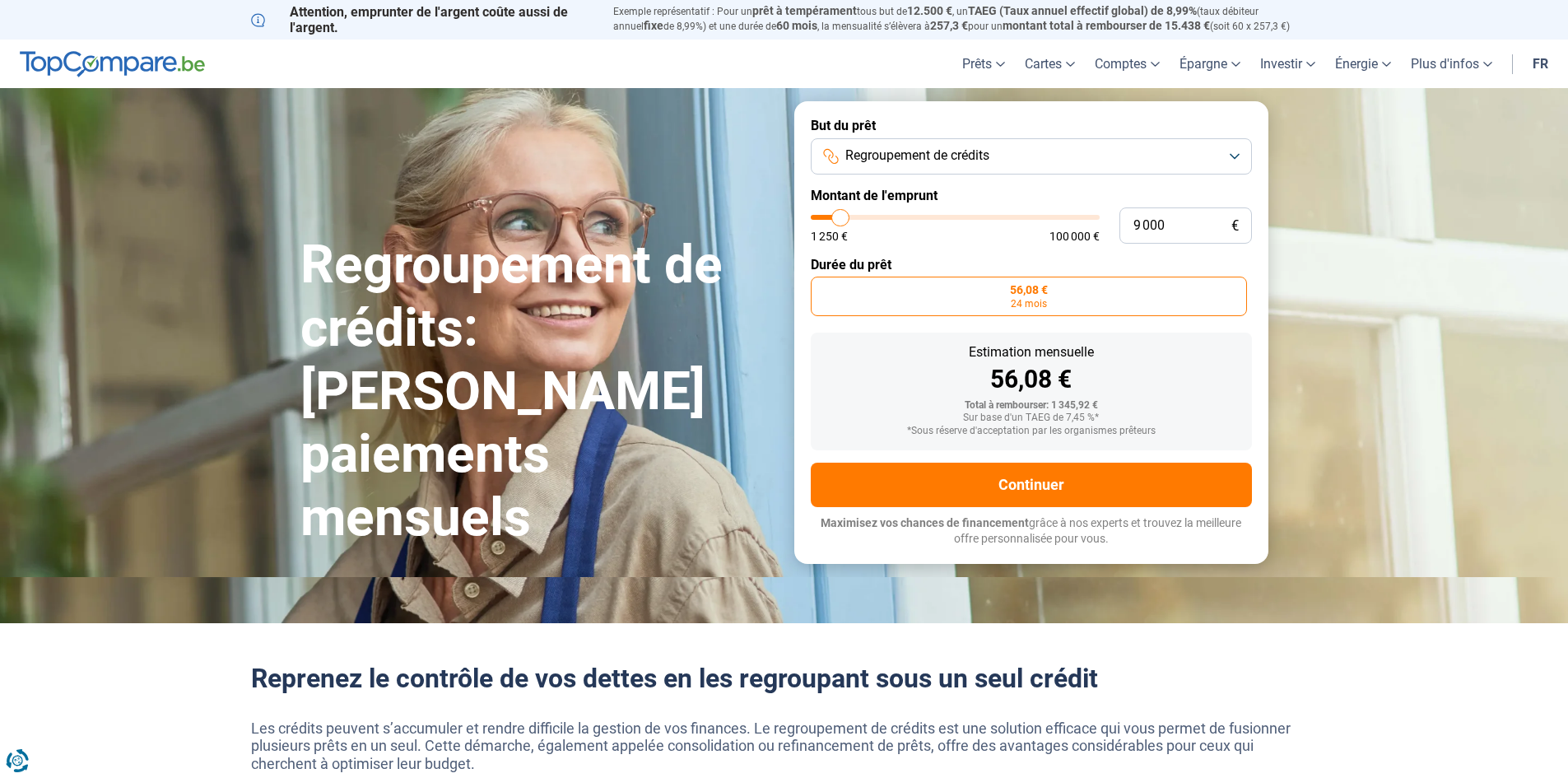
type input "9 500"
drag, startPoint x: 822, startPoint y: 221, endPoint x: 842, endPoint y: 223, distance: 20.1
type input "9500"
click at [842, 220] on input "range" at bounding box center [955, 218] width 289 height 5
radio input "false"
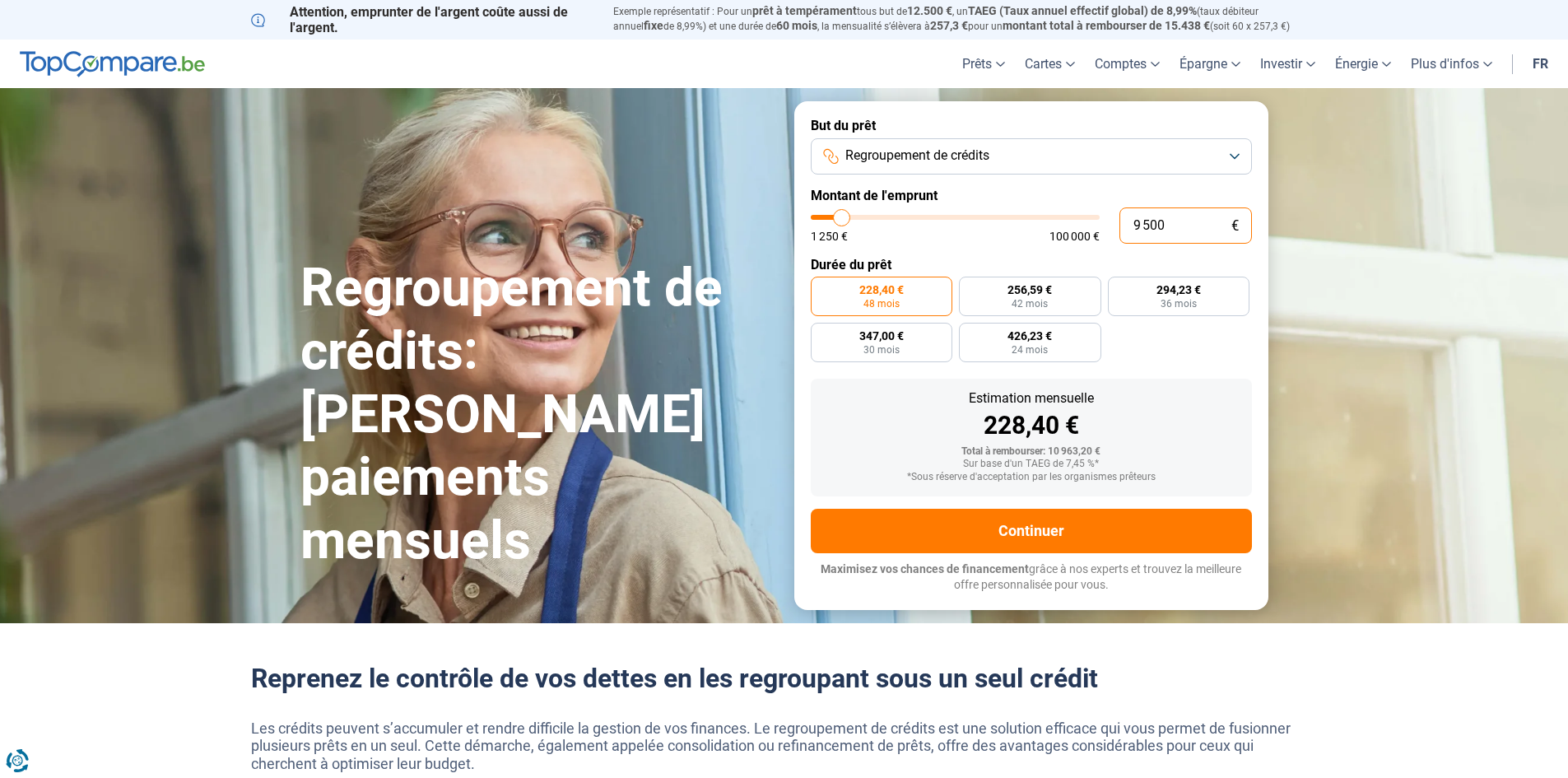
click at [1138, 227] on input "9 500" at bounding box center [1186, 225] width 132 height 36
type input "9"
type input "1250"
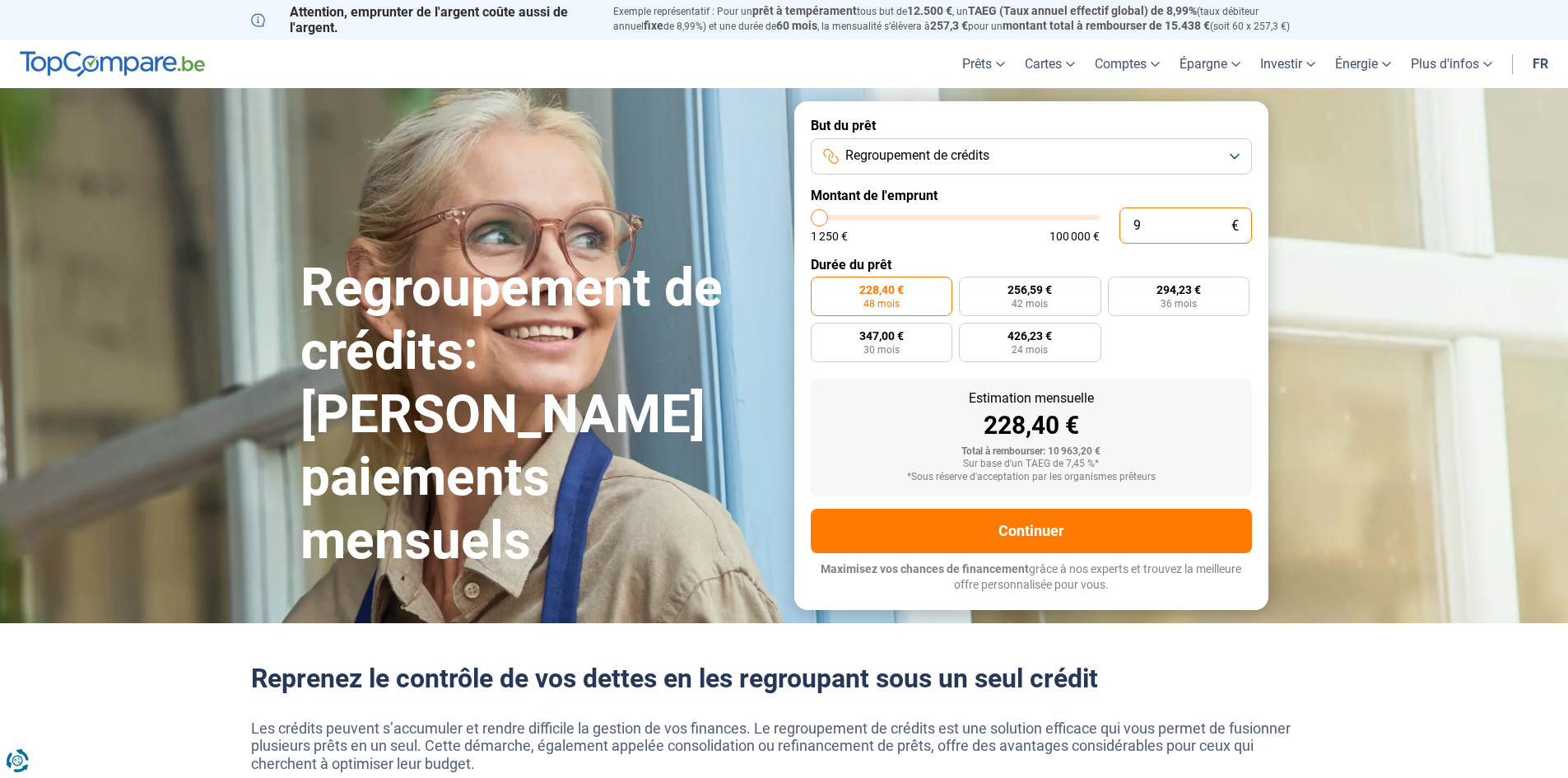
type input "90"
type input "1250"
type input "900"
type input "1250"
type input "9 000"
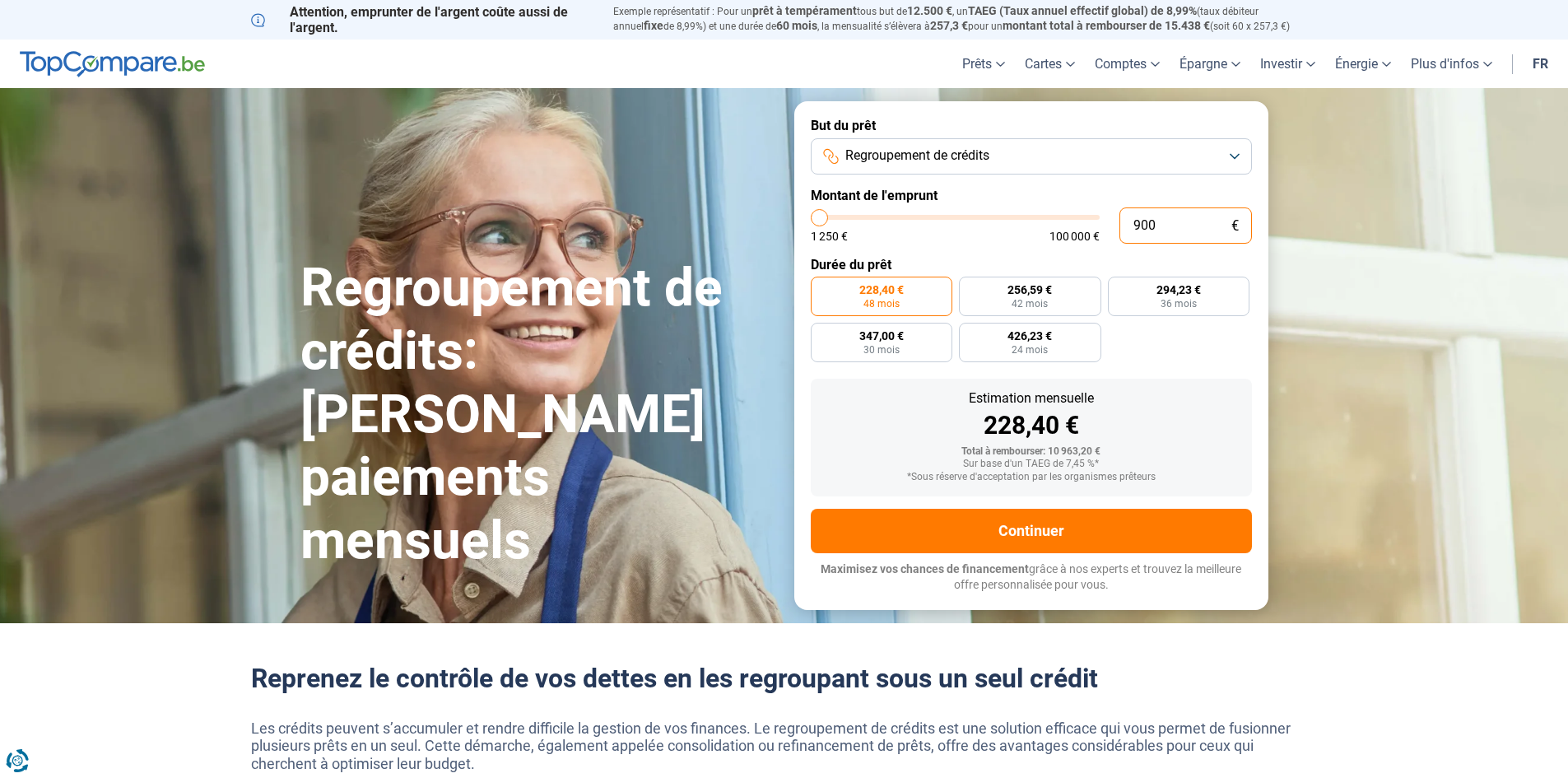
type input "9000"
type input "9 000"
click at [1186, 348] on div "216,38 € 48 mois 243,09 € 42 mois 278,75 € 36 mois 328,74 € 30 mois 403,80 € 24…" at bounding box center [1031, 320] width 441 height 85
click at [869, 154] on span "Regroupement de crédits" at bounding box center [917, 156] width 144 height 18
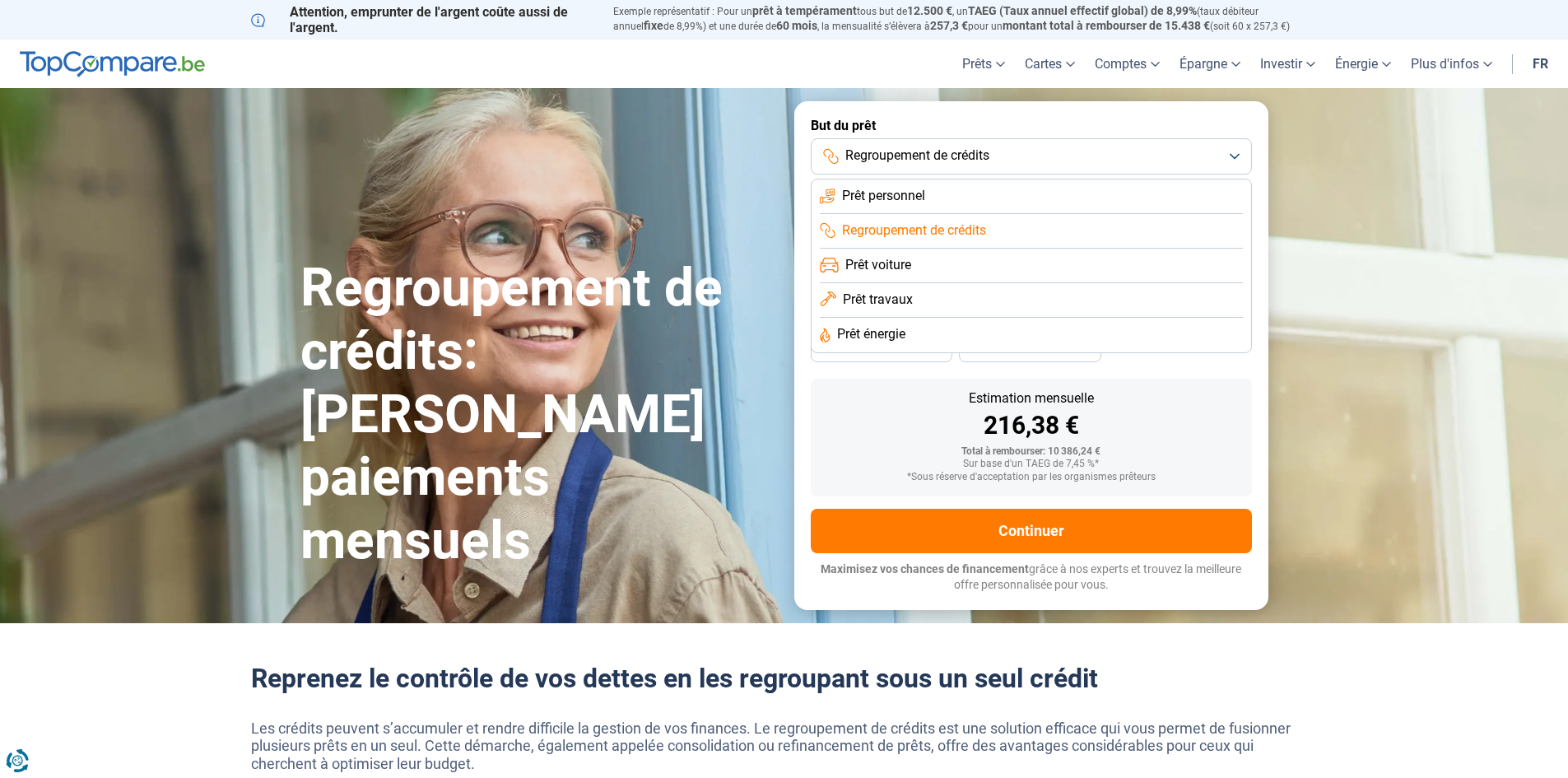
click at [874, 196] on span "Prêt personnel" at bounding box center [883, 196] width 83 height 18
